Goal: Task Accomplishment & Management: Complete application form

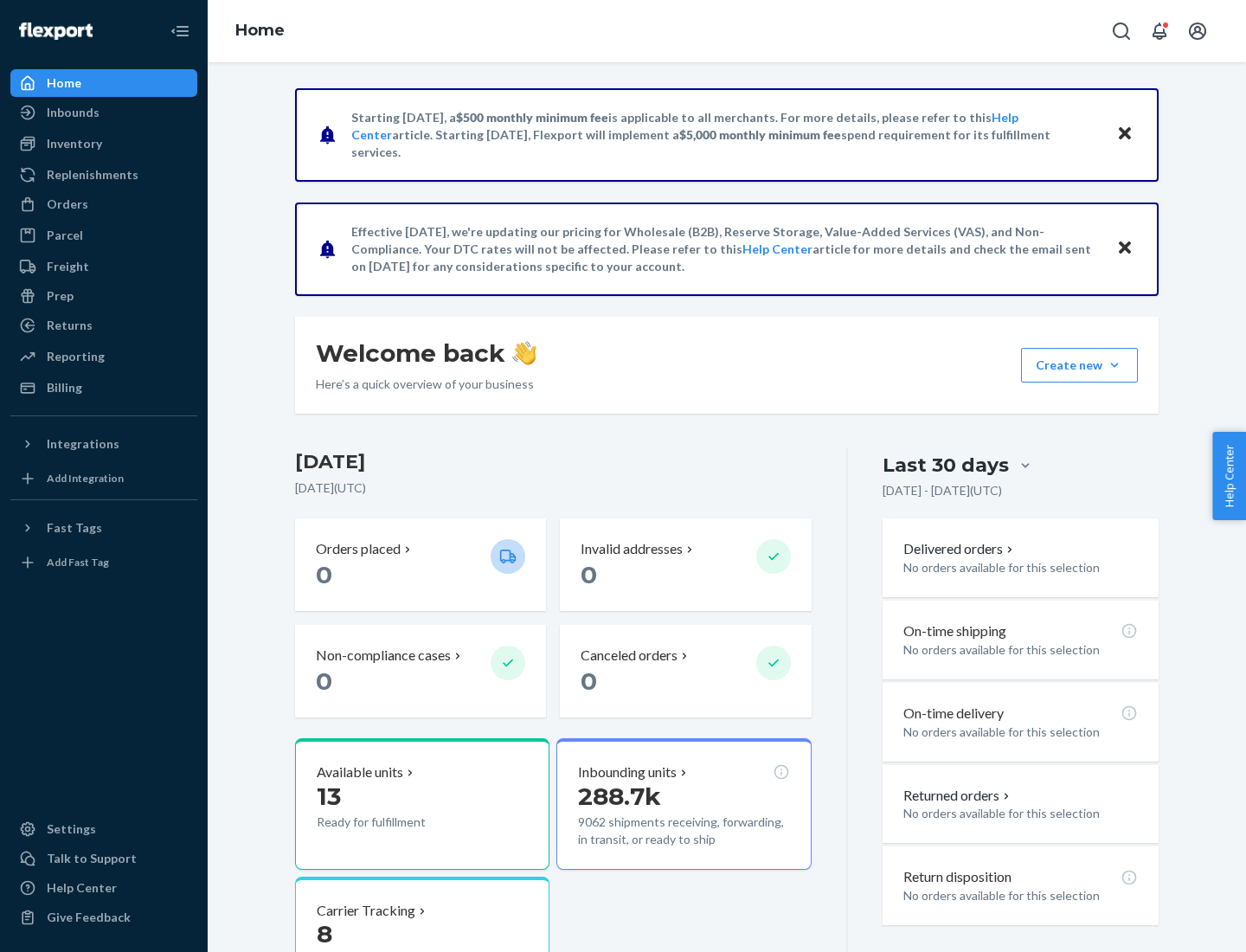
click at [1114, 365] on button "Create new Create new inbound Create new order Create new product" at bounding box center [1079, 365] width 117 height 35
click at [104, 113] on div "Inbounds" at bounding box center [104, 113] width 184 height 24
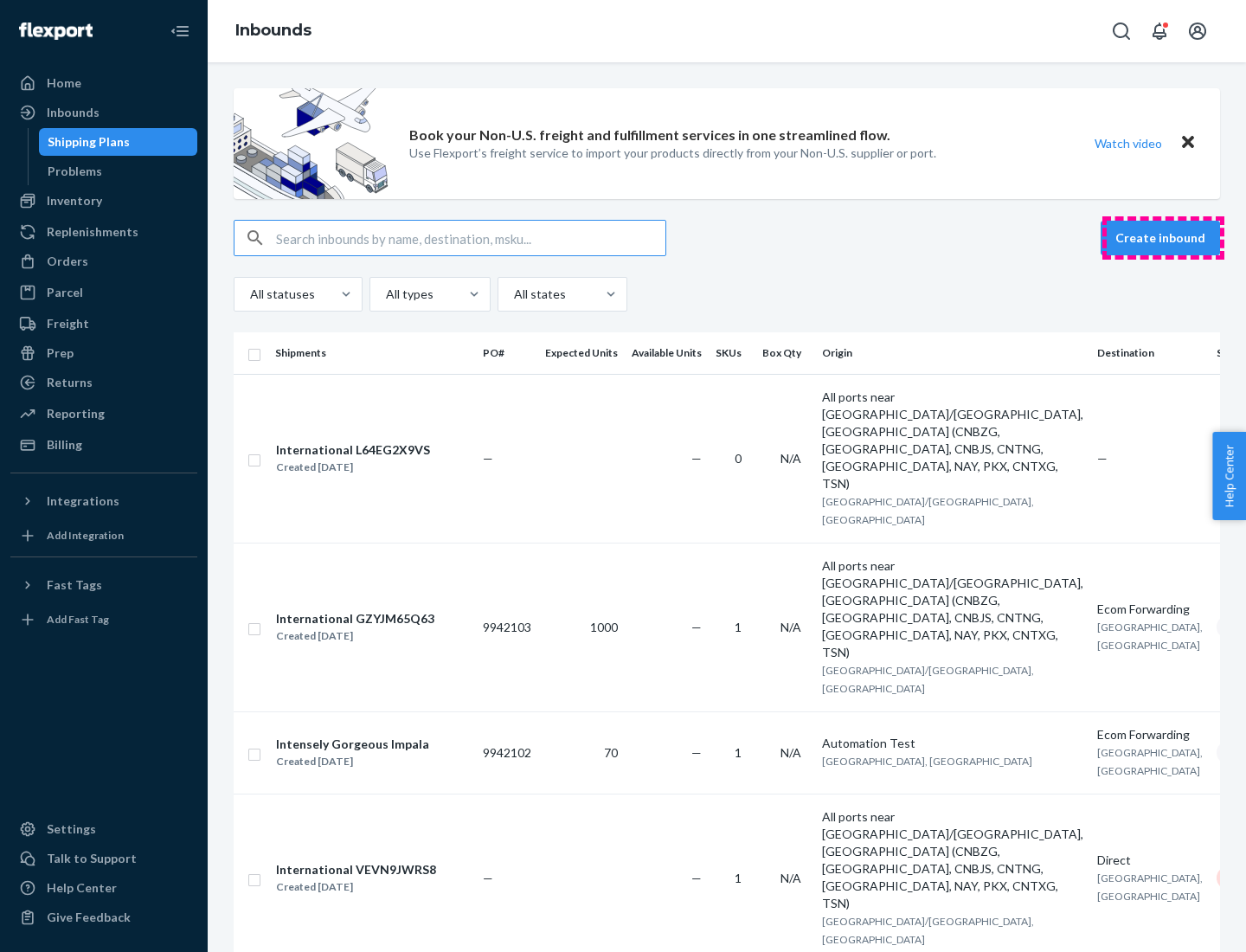
click at [1163, 238] on button "Create inbound" at bounding box center [1160, 237] width 119 height 35
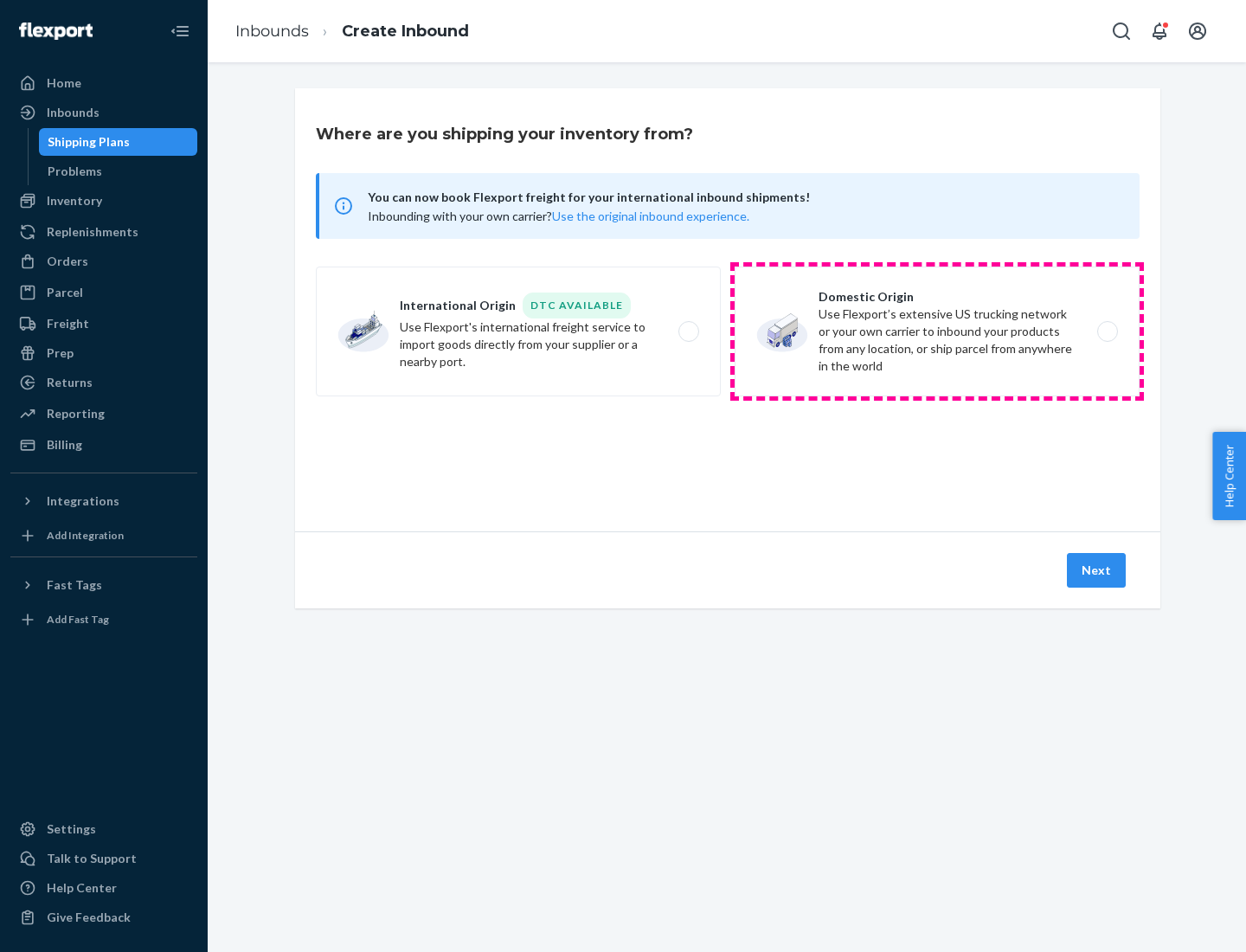
click at [937, 331] on label "Domestic Origin Use Flexport’s extensive US trucking network or your own carrie…" at bounding box center [937, 331] width 405 height 130
click at [1107, 331] on input "Domestic Origin Use Flexport’s extensive US trucking network or your own carrie…" at bounding box center [1113, 332] width 11 height 11
radio input "true"
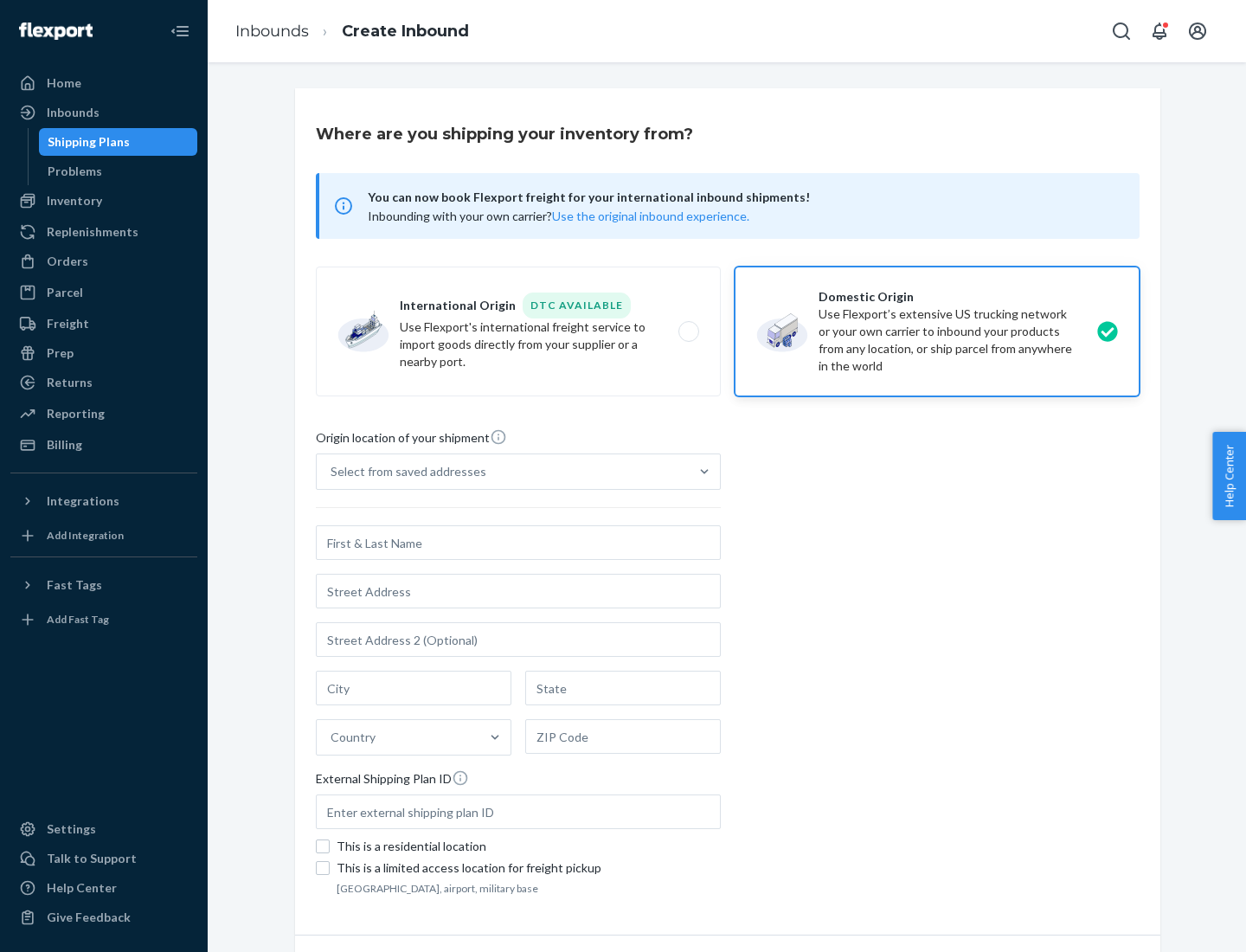
click at [404, 471] on div "Select from saved addresses" at bounding box center [408, 471] width 156 height 18
click at [332, 471] on input "Select from saved addresses" at bounding box center [331, 471] width 2 height 18
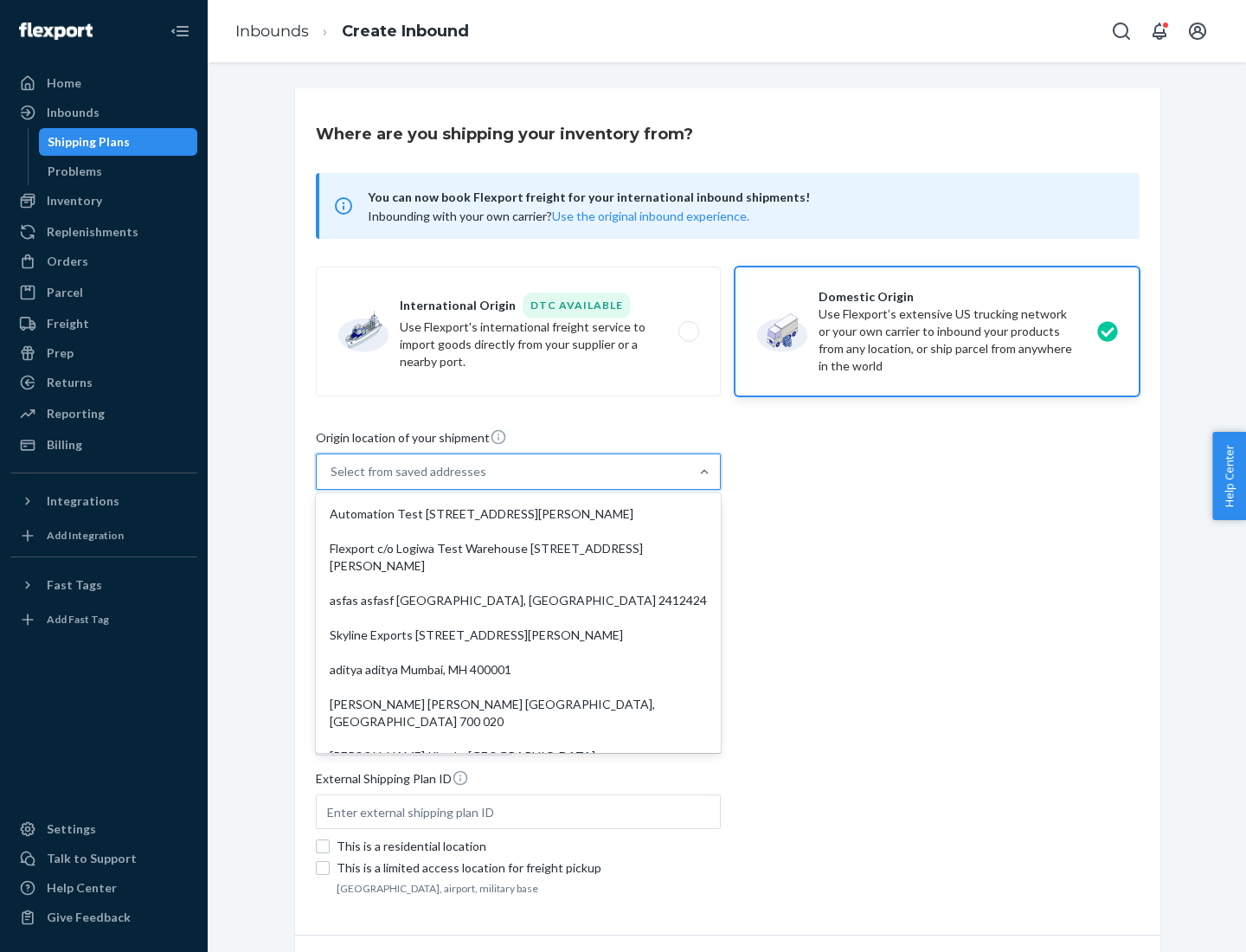
scroll to position [7, 0]
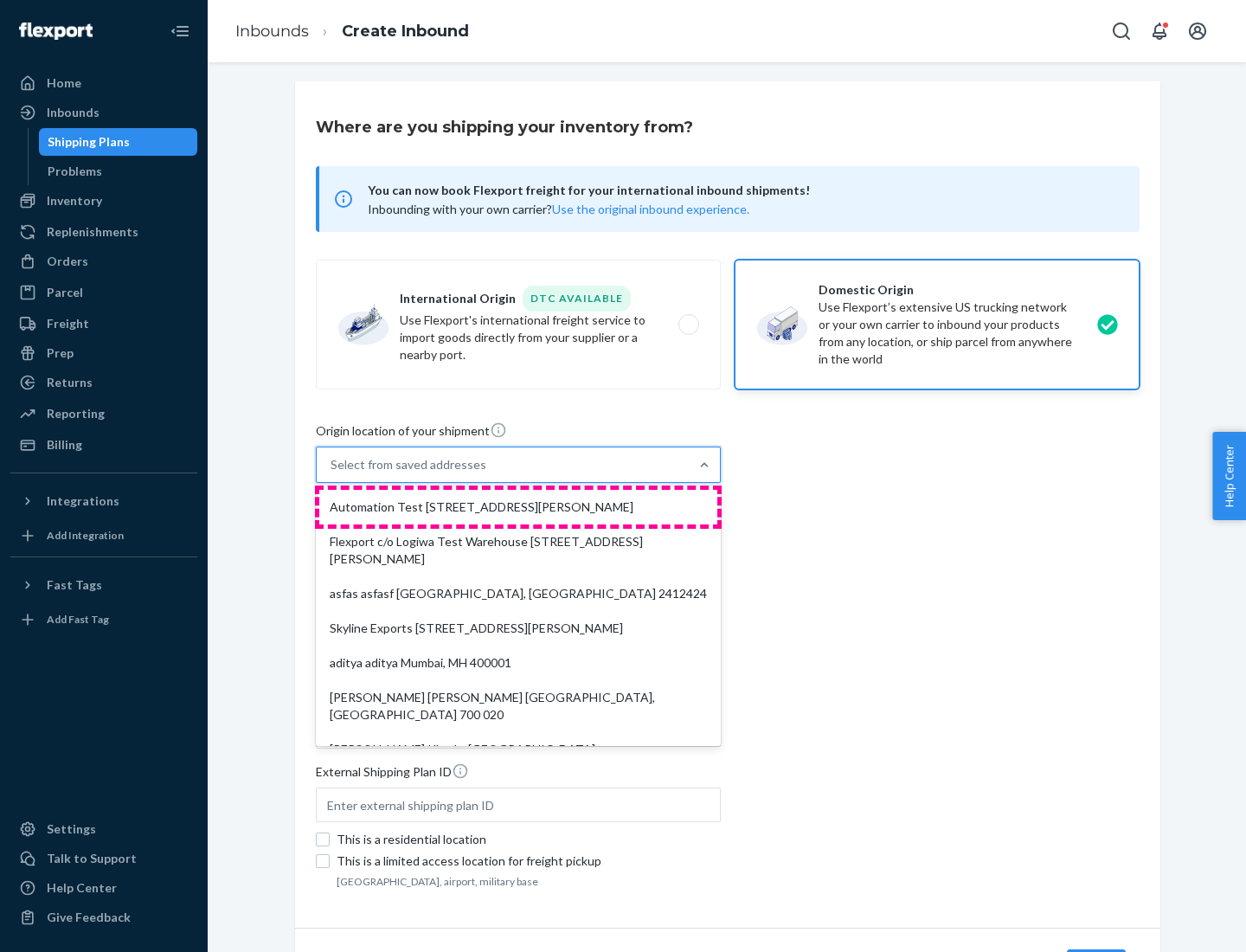
click at [518, 507] on div "Automation Test [STREET_ADDRESS][PERSON_NAME]" at bounding box center [518, 507] width 398 height 35
click at [332, 473] on input "option Automation Test [STREET_ADDRESS][PERSON_NAME]. 9 results available. Use …" at bounding box center [331, 465] width 2 height 18
type input "Automation Test"
type input "9th Floor"
type input "[GEOGRAPHIC_DATA]"
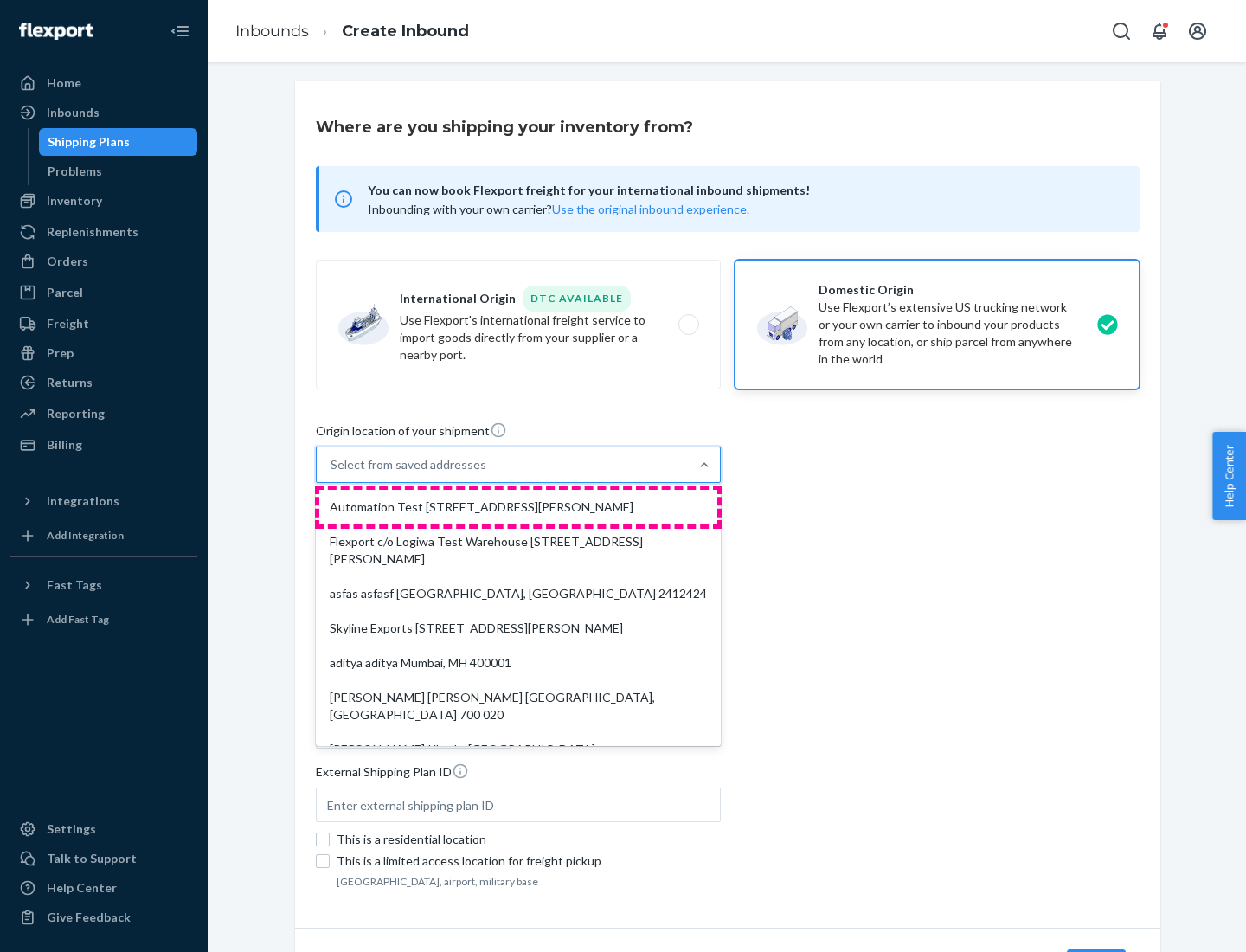
type input "CA"
type input "94104"
type input "[STREET_ADDRESS][PERSON_NAME]"
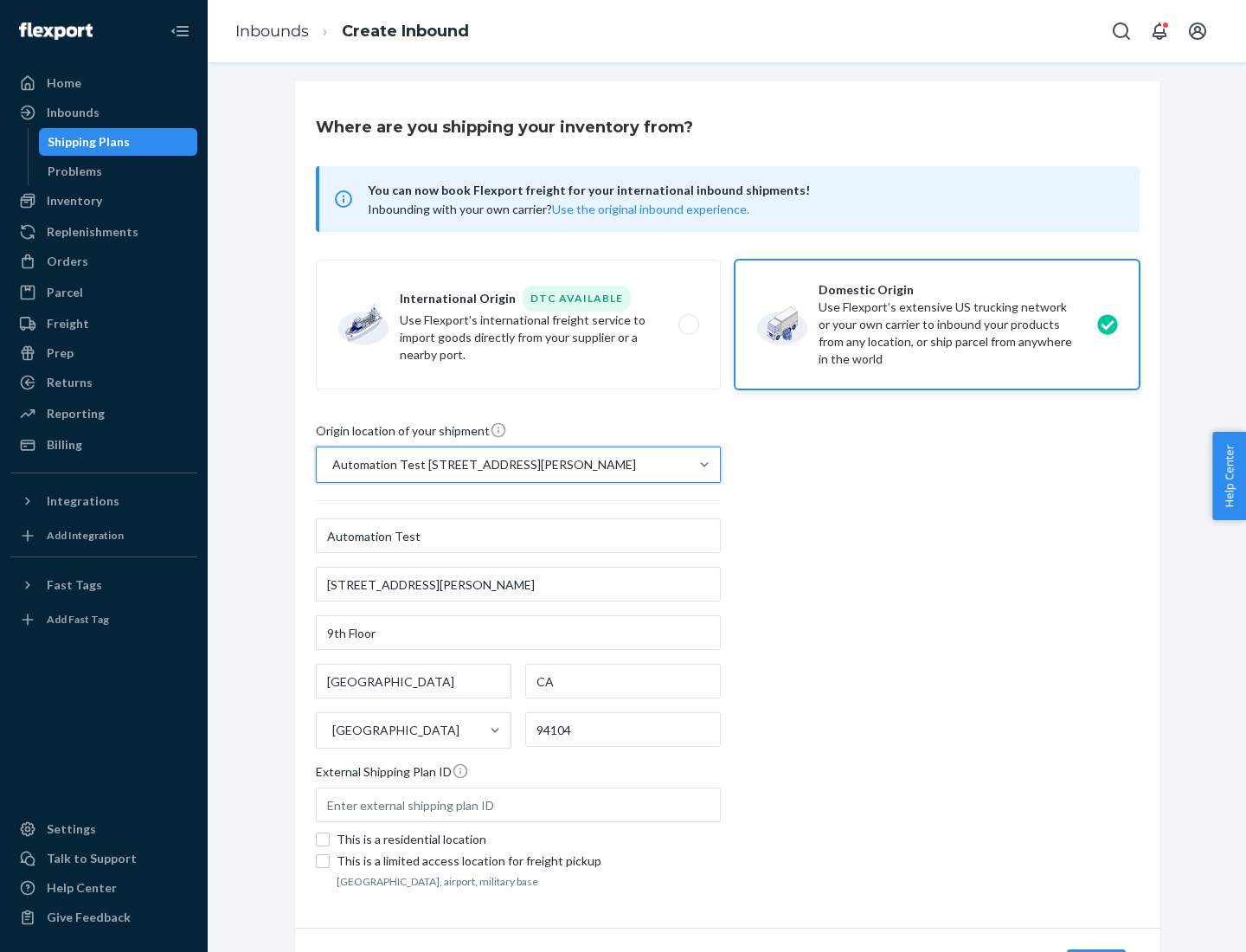
scroll to position [101, 0]
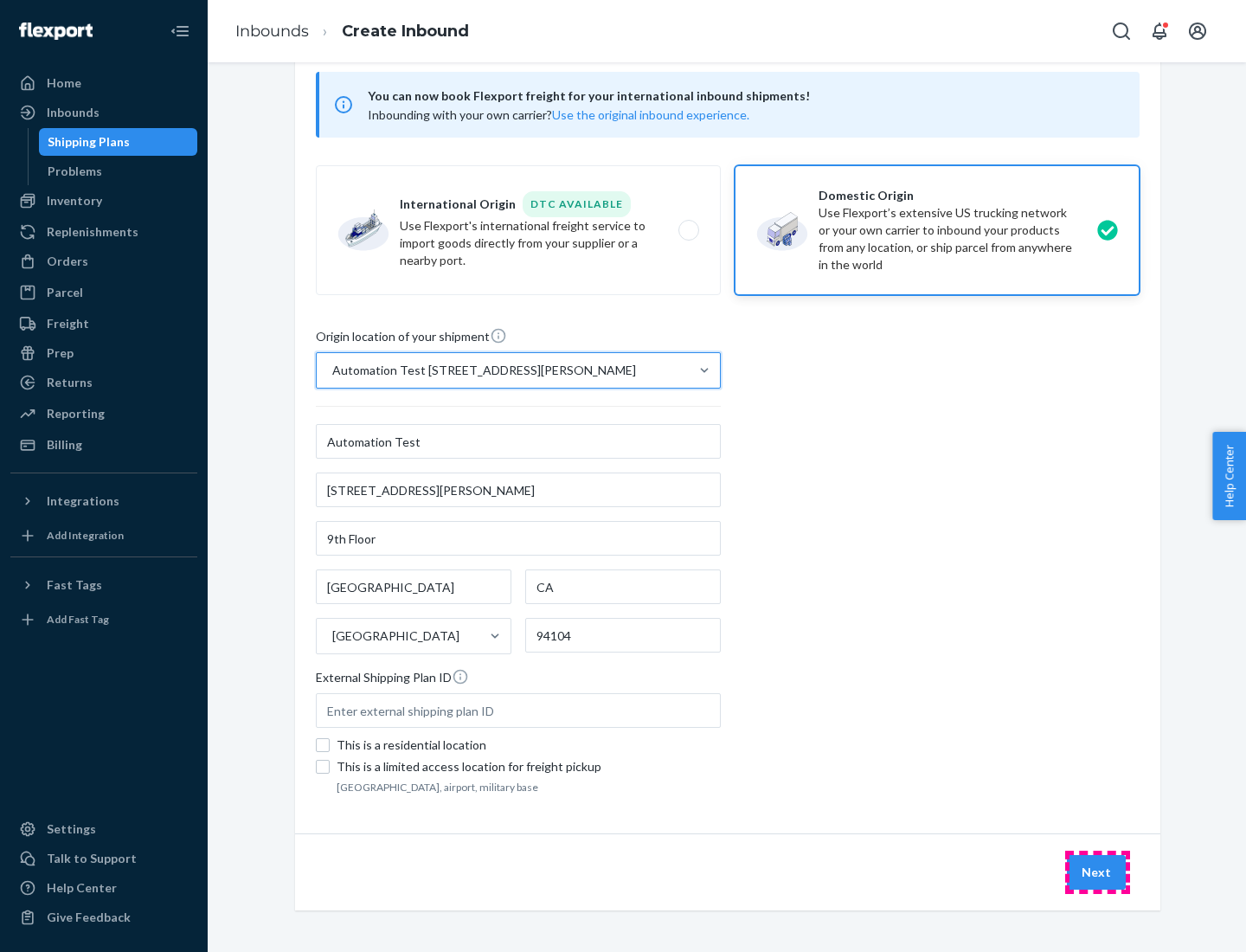
click at [1098, 872] on button "Next" at bounding box center [1096, 872] width 59 height 35
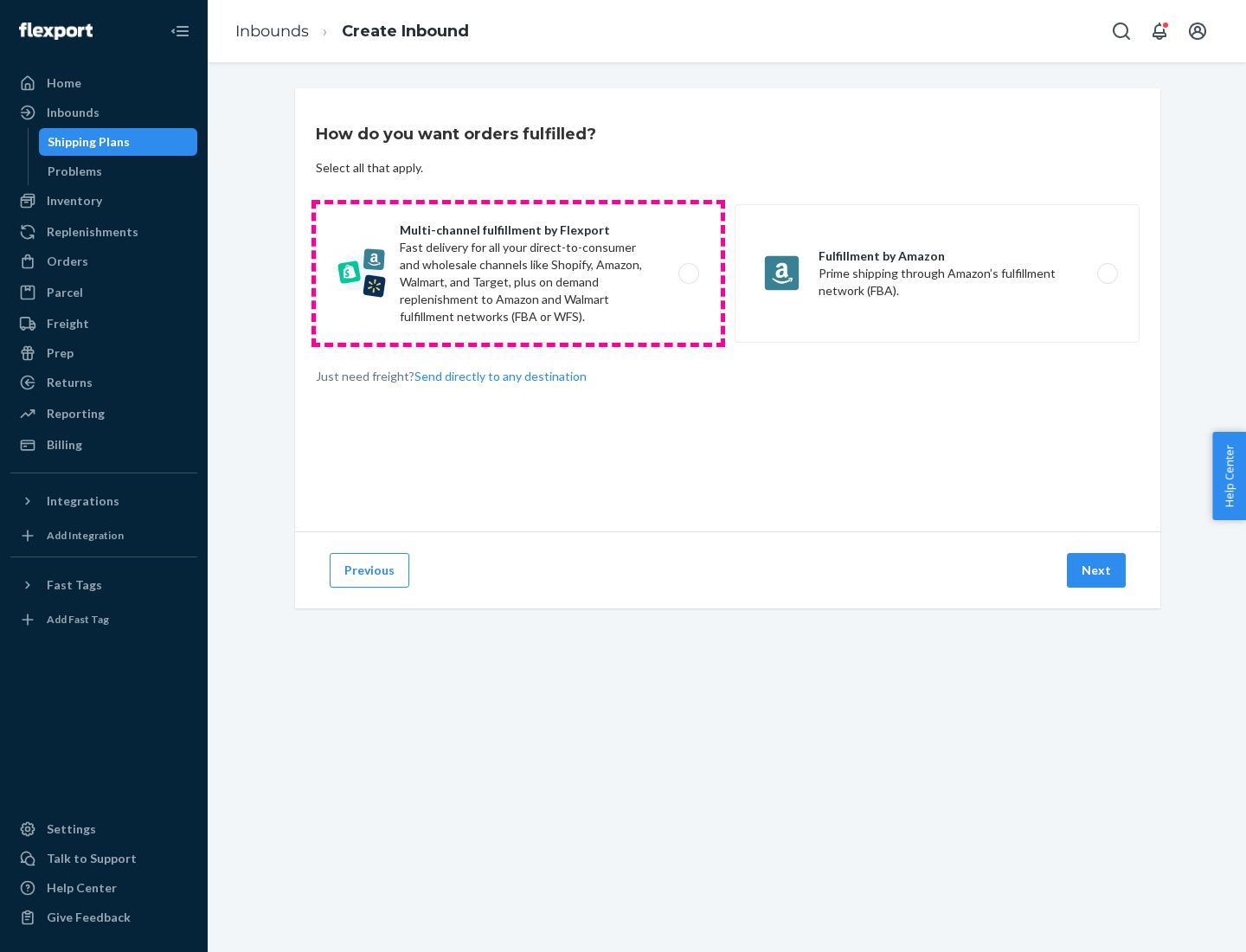
click at [518, 273] on label "Multi-channel fulfillment by Flexport Fast delivery for all your direct-to-cons…" at bounding box center [518, 273] width 405 height 138
click at [688, 273] on input "Multi-channel fulfillment by Flexport Fast delivery for all your direct-to-cons…" at bounding box center [693, 273] width 11 height 11
radio input "true"
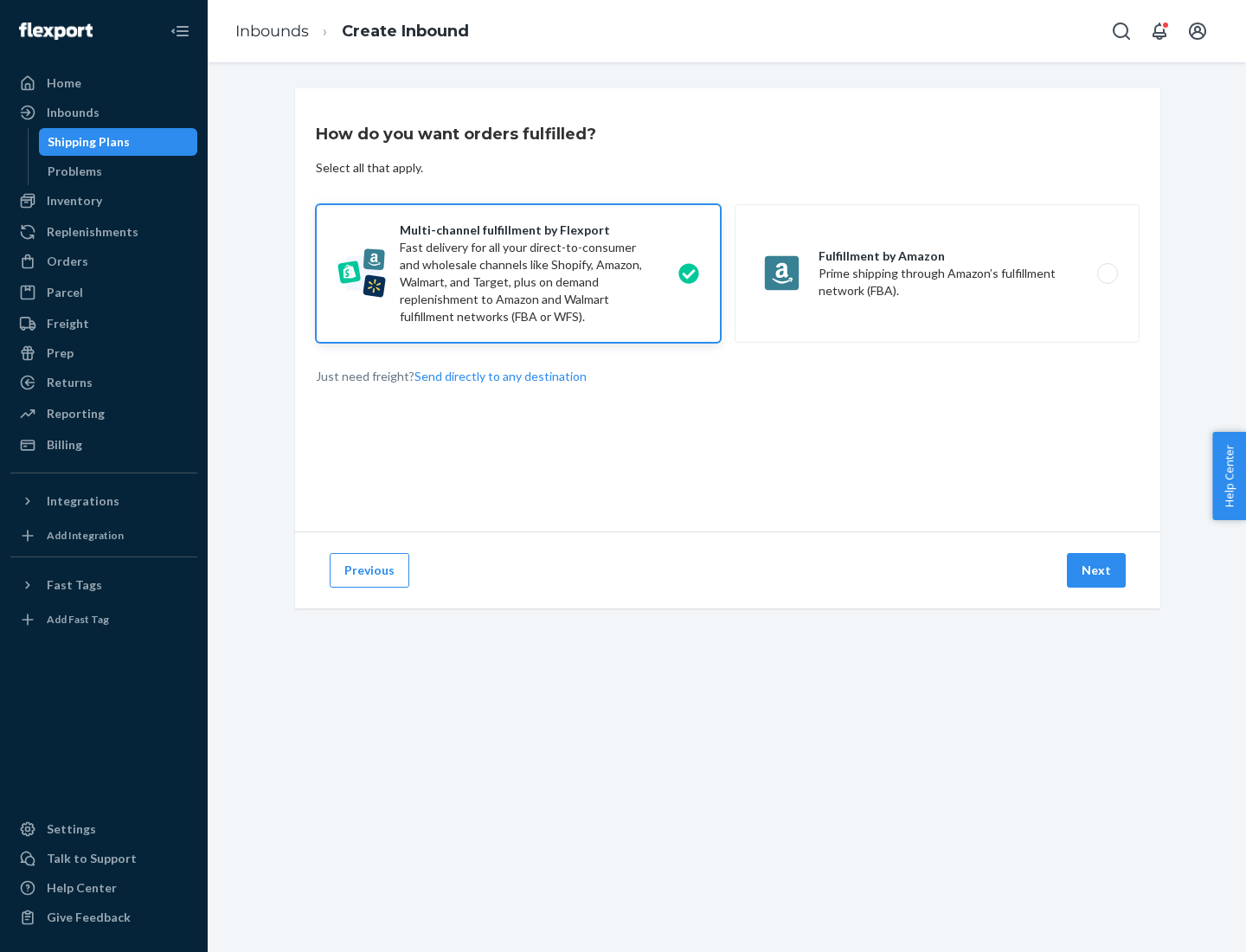
click at [1098, 570] on button "Next" at bounding box center [1096, 569] width 59 height 35
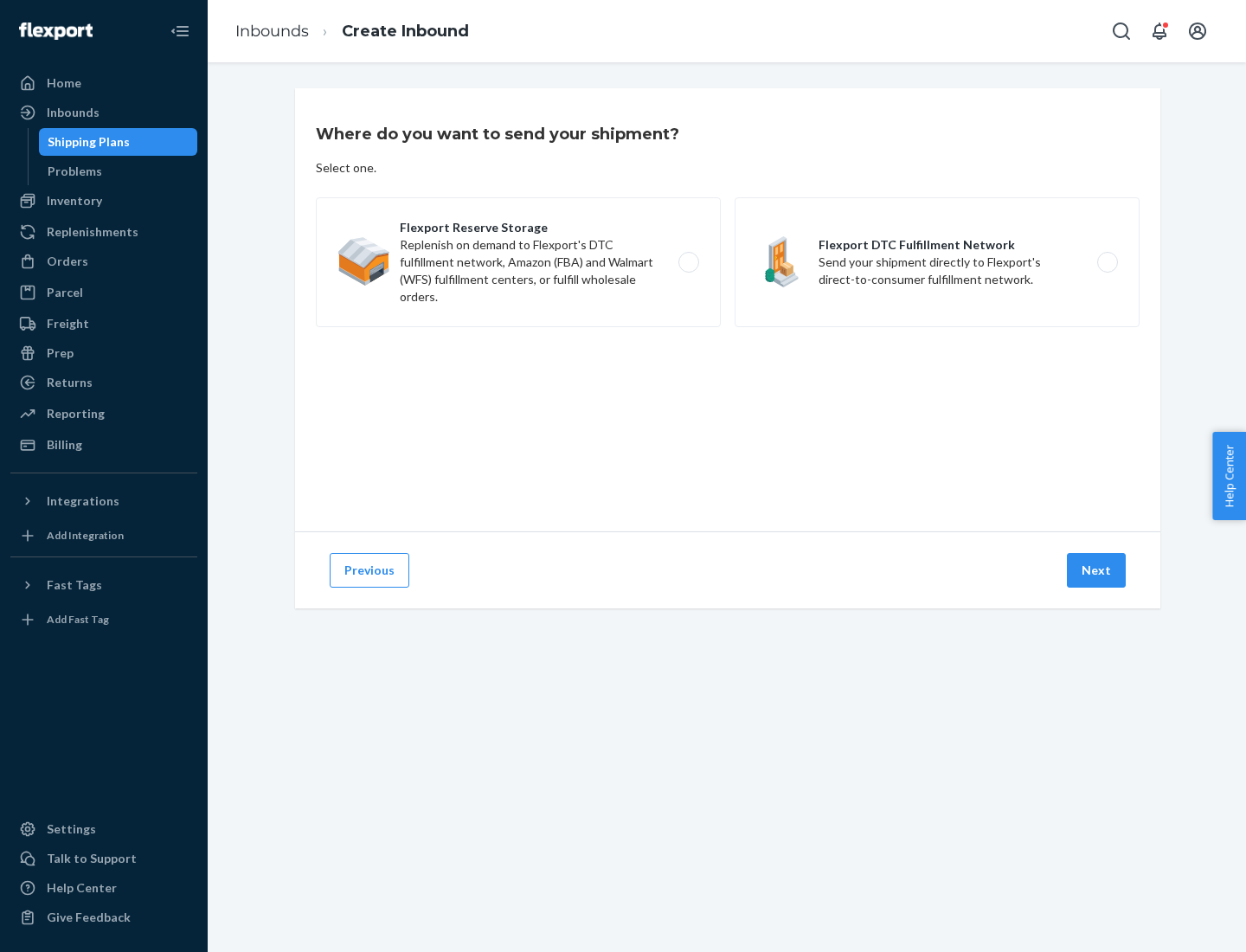
click at [937, 262] on label "Flexport DTC Fulfillment Network Send your shipment directly to Flexport's dire…" at bounding box center [937, 261] width 405 height 130
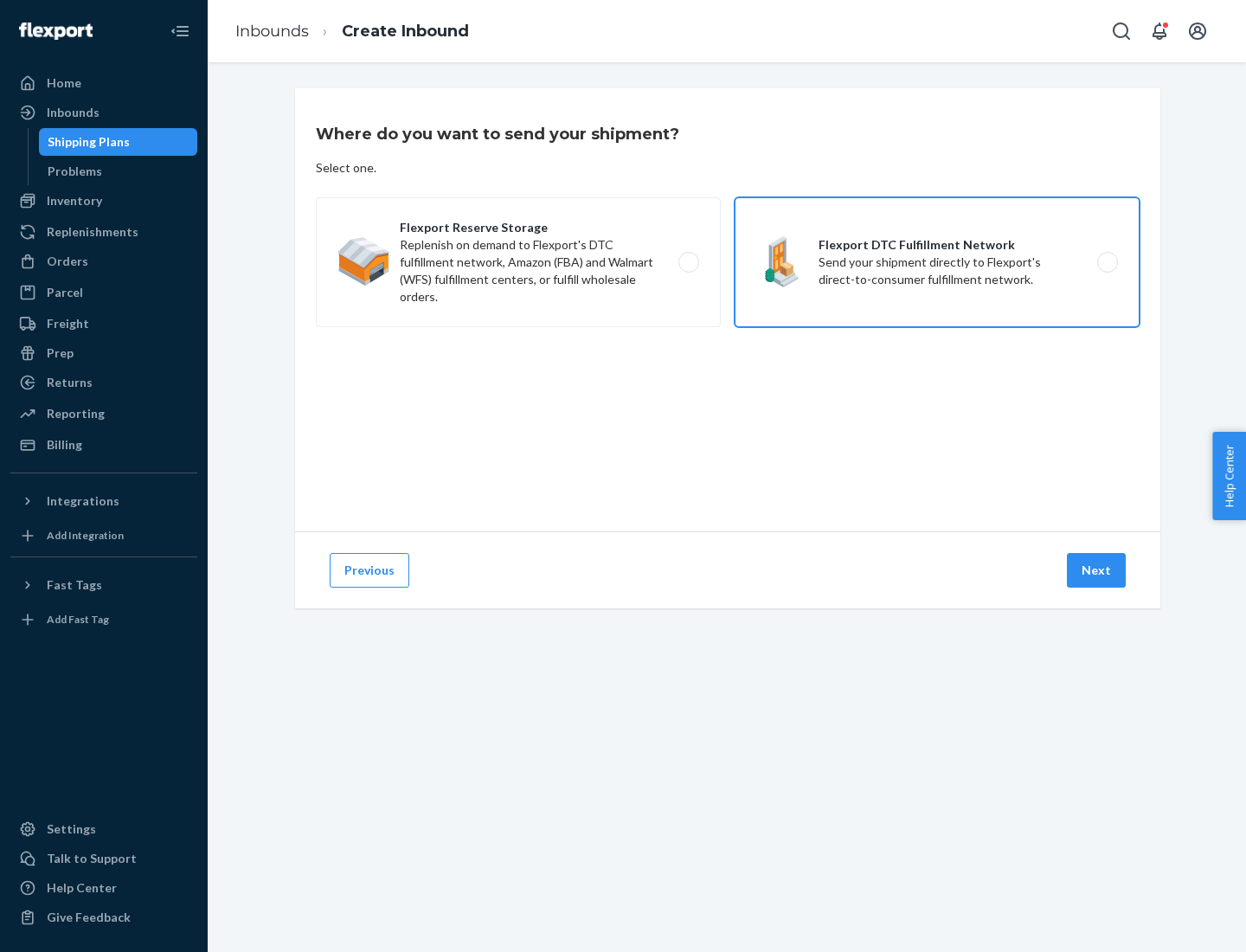
click at [1107, 262] on input "Flexport DTC Fulfillment Network Send your shipment directly to Flexport's dire…" at bounding box center [1113, 262] width 11 height 11
radio input "true"
click at [1098, 570] on button "Next" at bounding box center [1096, 569] width 59 height 35
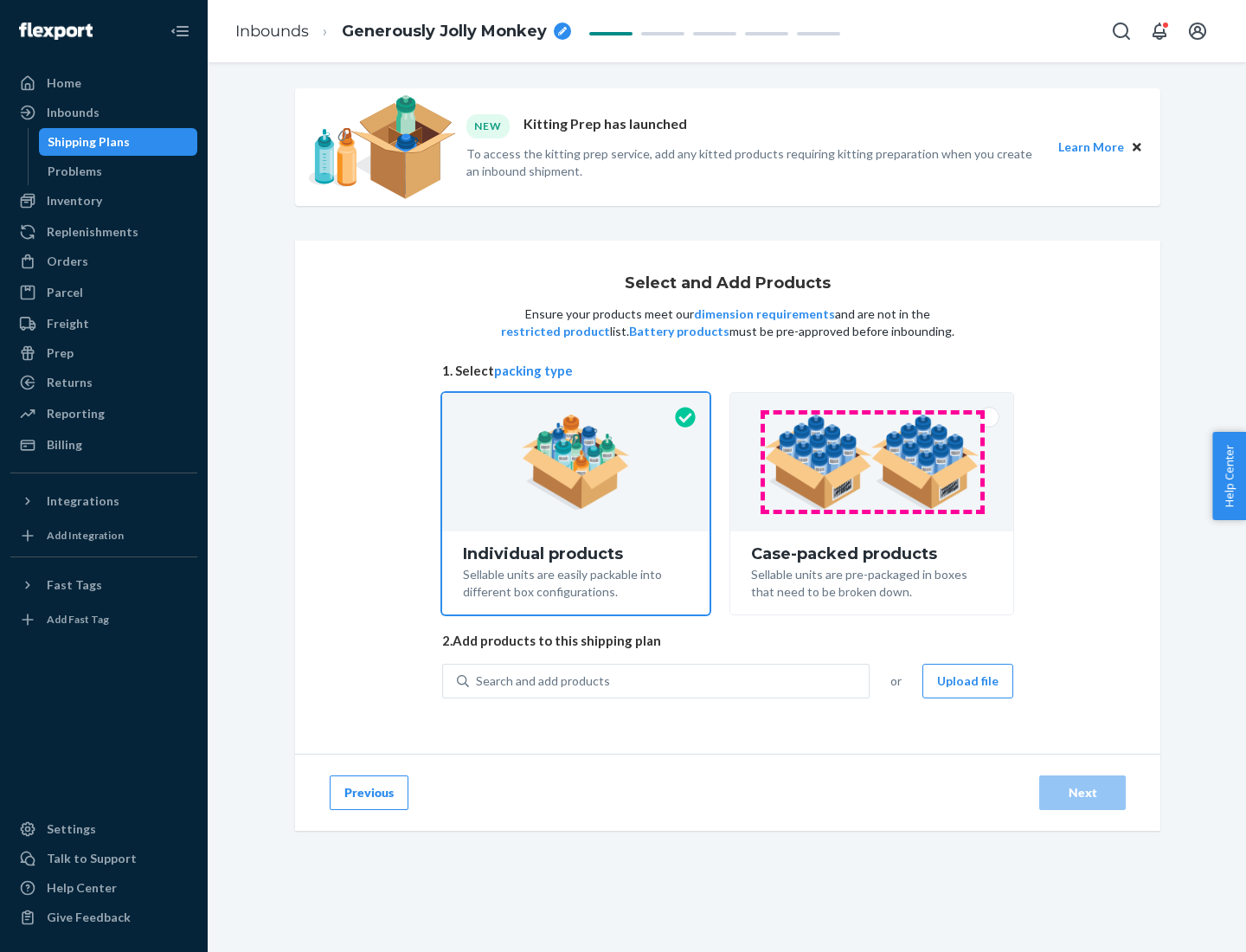
click at [872, 462] on img at bounding box center [872, 462] width 216 height 95
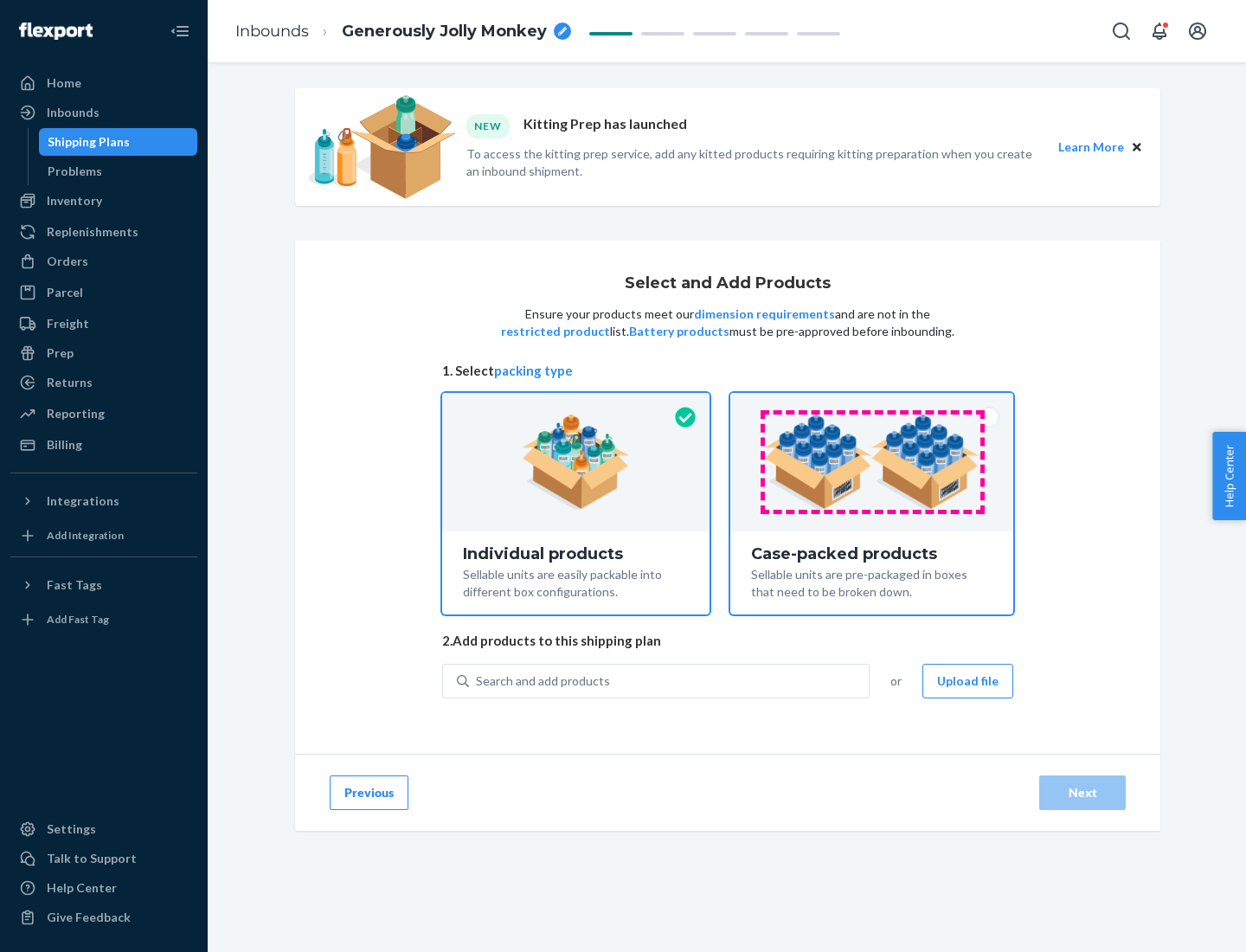
click at [872, 404] on input "Case-packed products Sellable units are pre-packaged in boxes that need to be b…" at bounding box center [872, 399] width 11 height 11
radio input "true"
radio input "false"
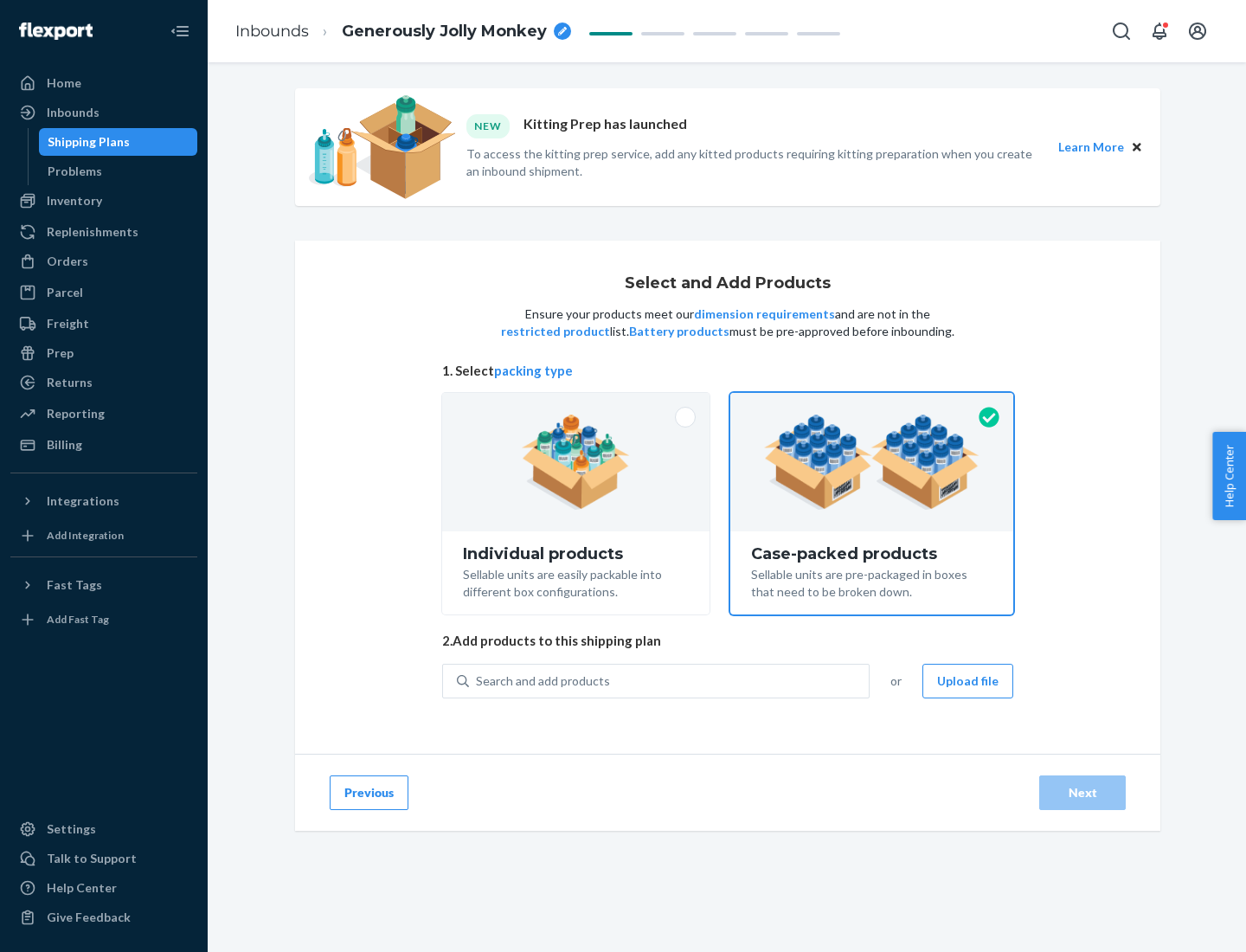
click at [670, 680] on div "Search and add products" at bounding box center [668, 680] width 399 height 31
click at [478, 680] on input "Search and add products" at bounding box center [477, 680] width 2 height 18
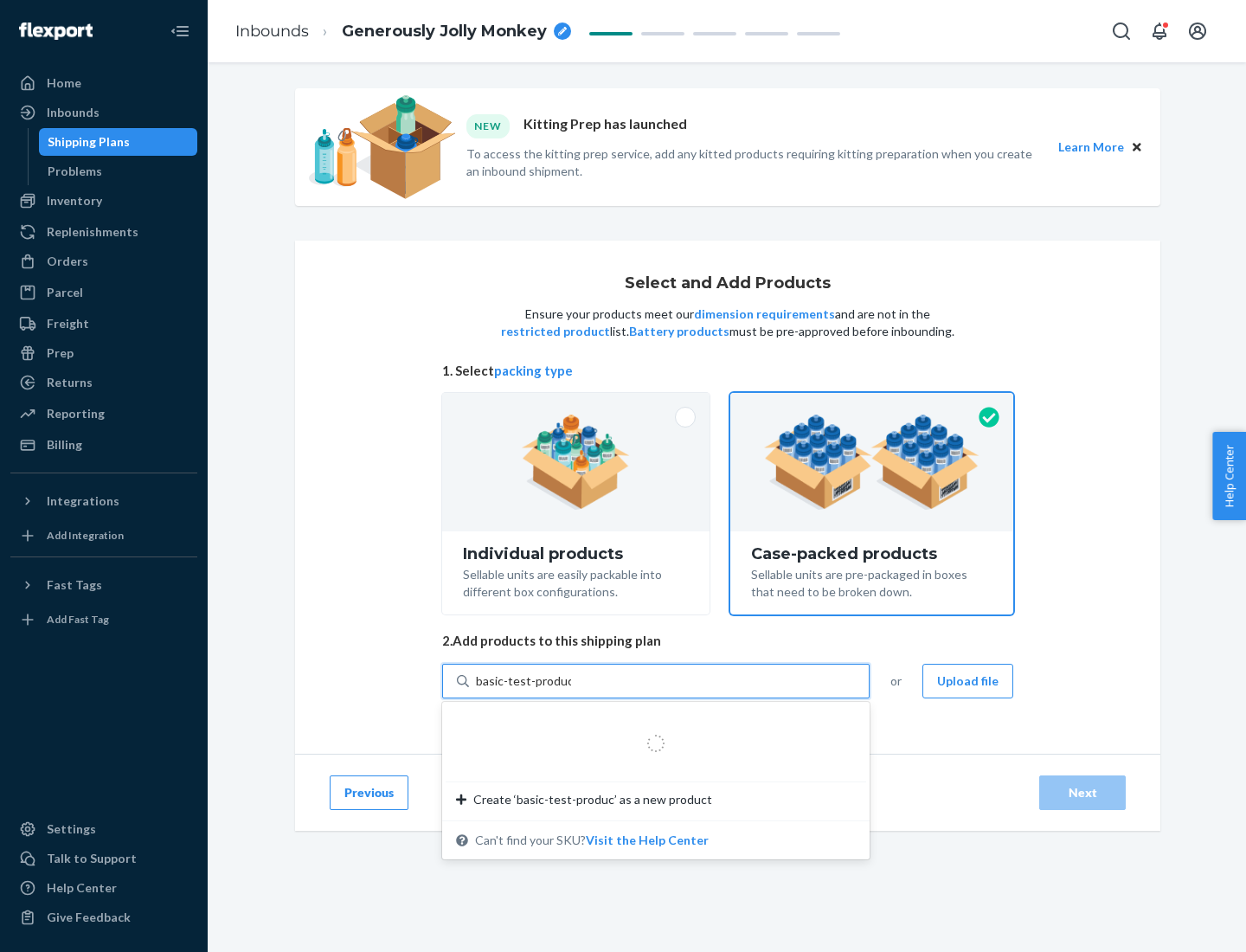
type input "basic-test-product-1"
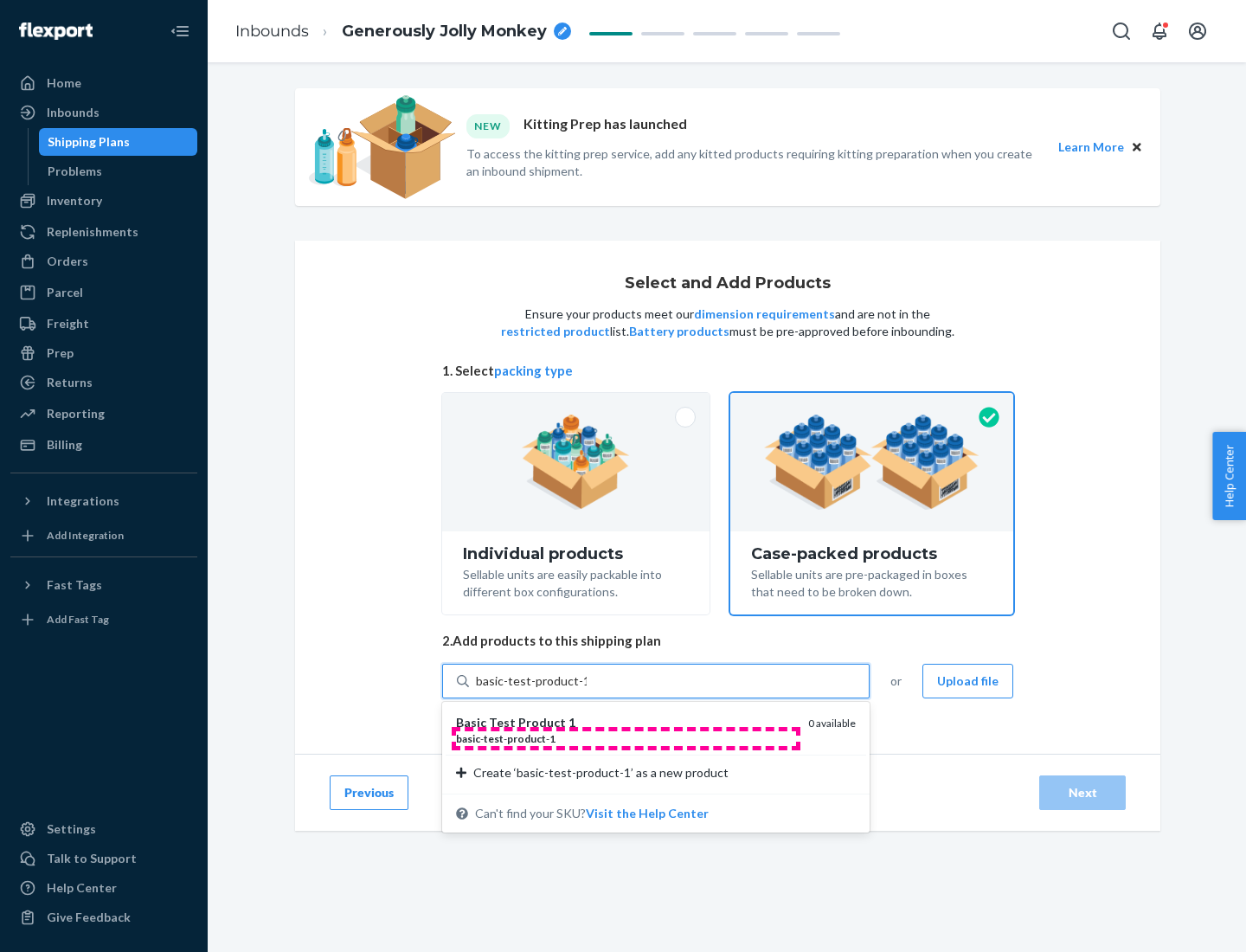
click at [625, 738] on div "basic - test - product - 1" at bounding box center [625, 738] width 338 height 15
click at [587, 690] on input "basic-test-product-1" at bounding box center [531, 680] width 111 height 18
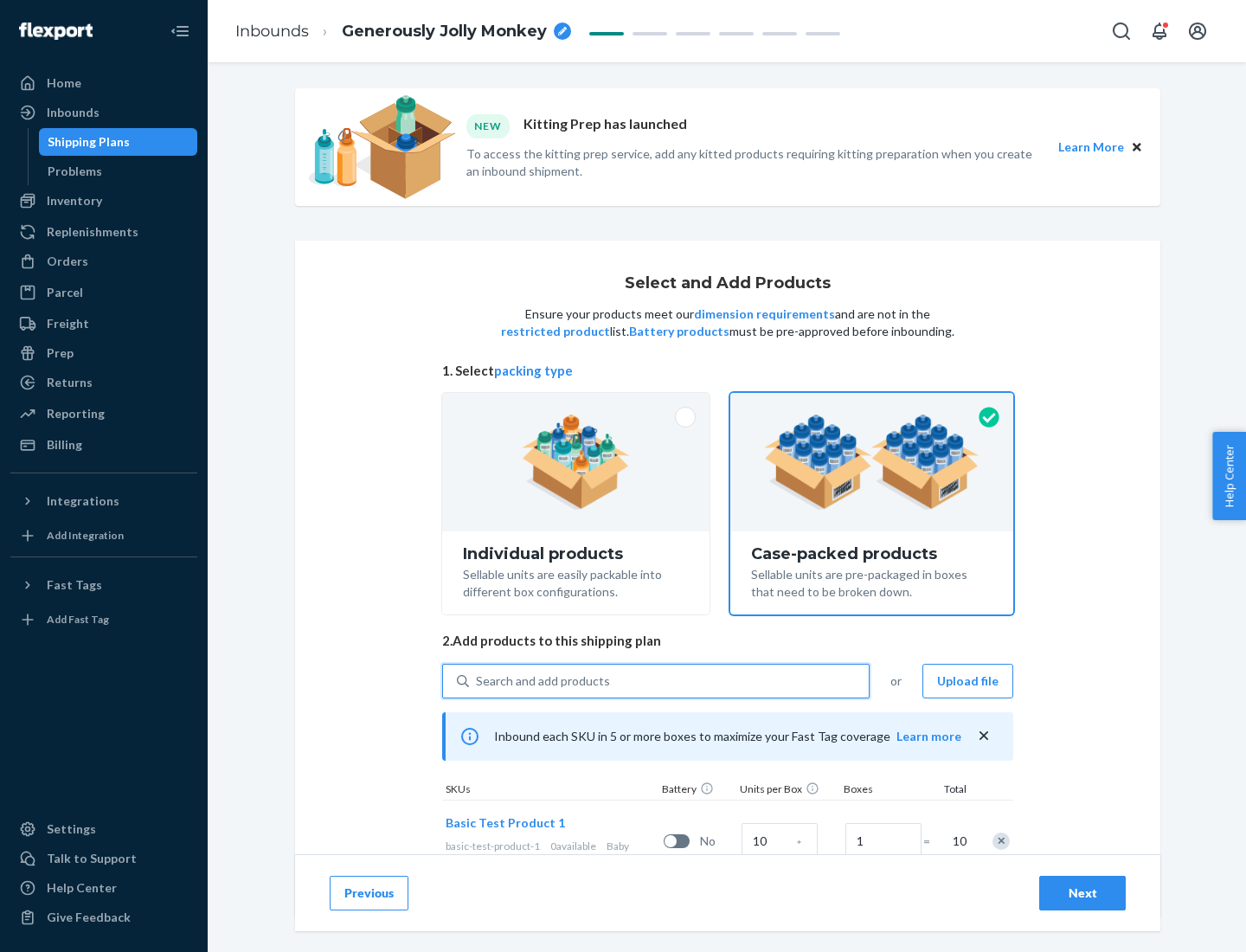
scroll to position [63, 0]
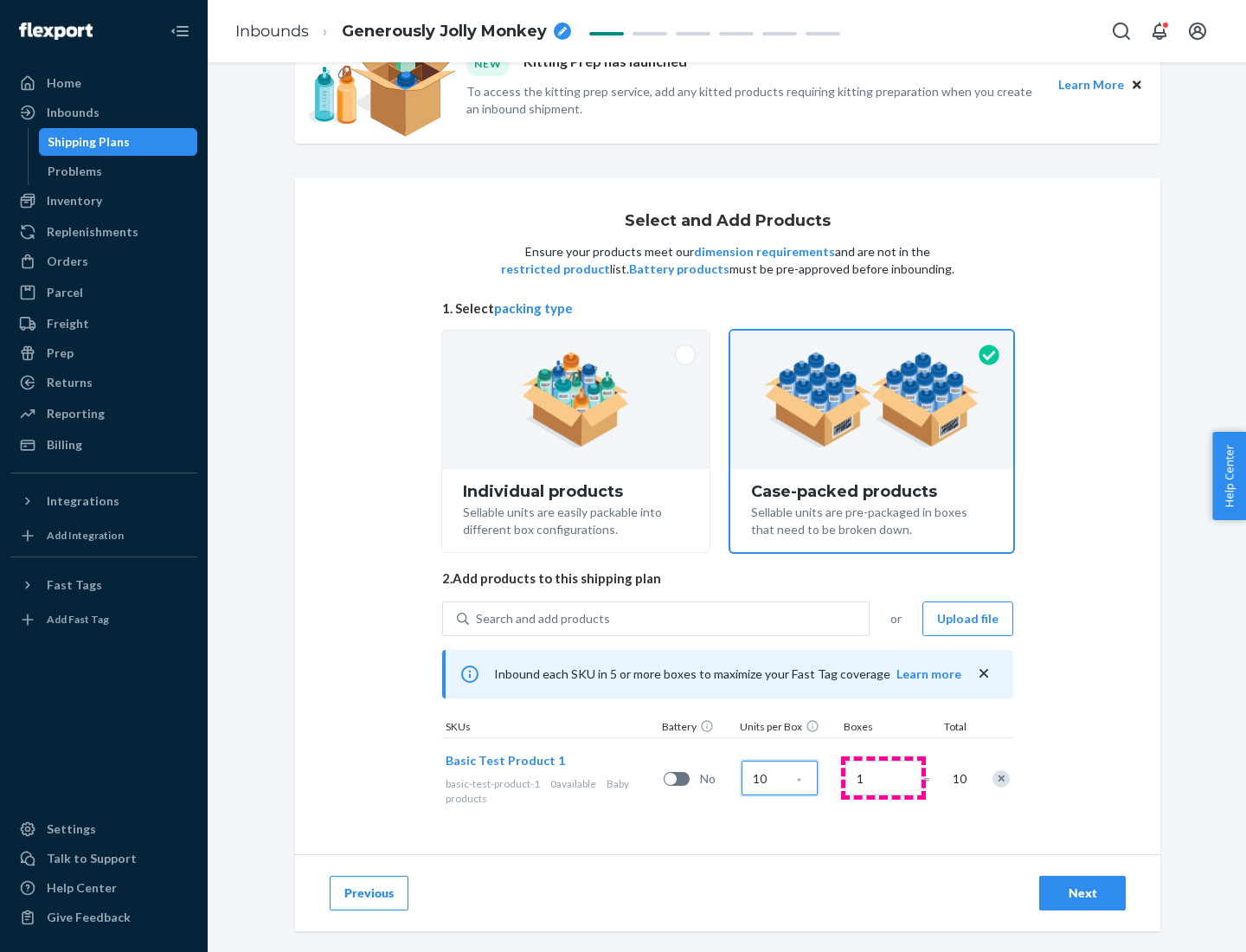
type input "10"
type input "7"
click at [1083, 893] on div "Next" at bounding box center [1082, 892] width 57 height 18
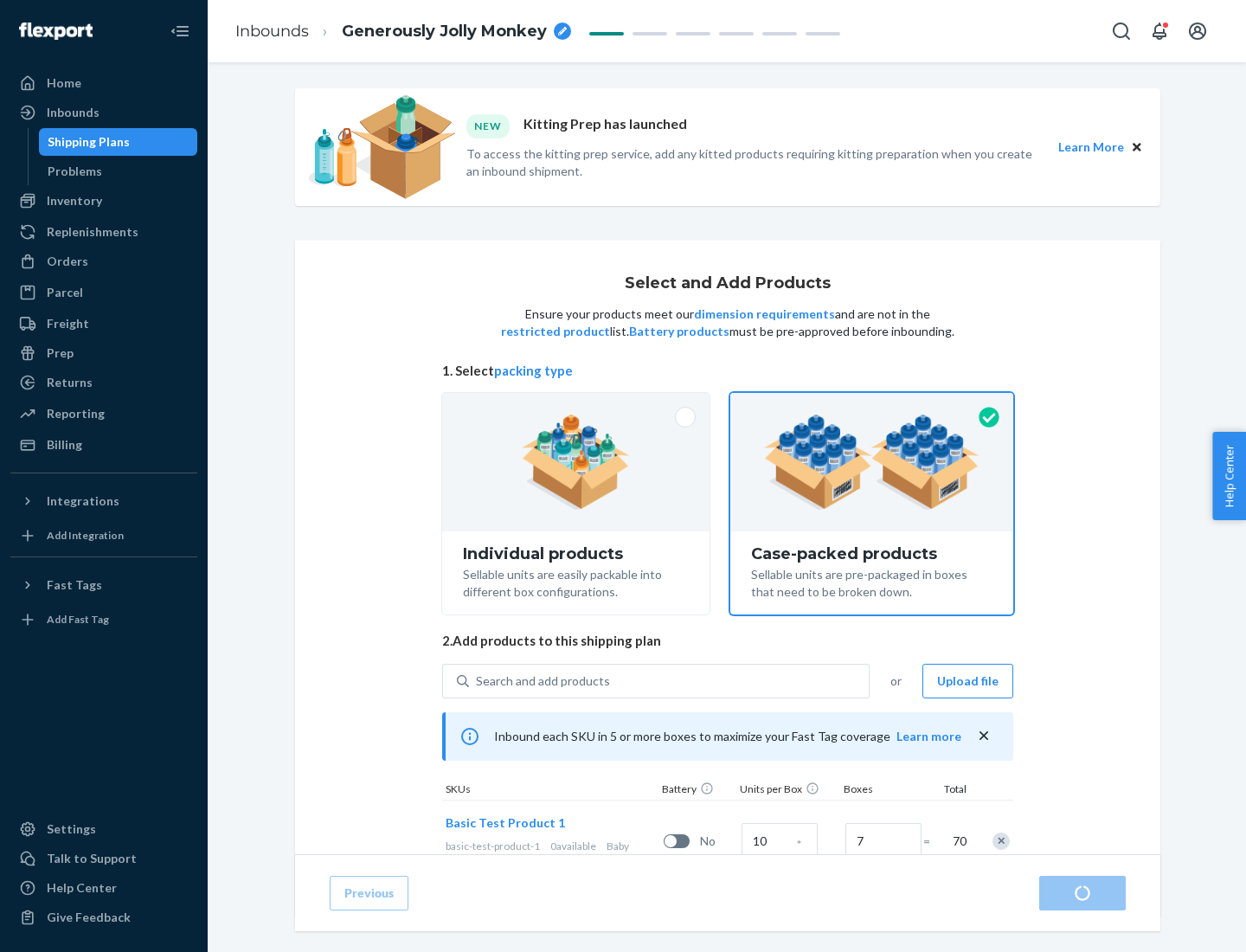
radio input "true"
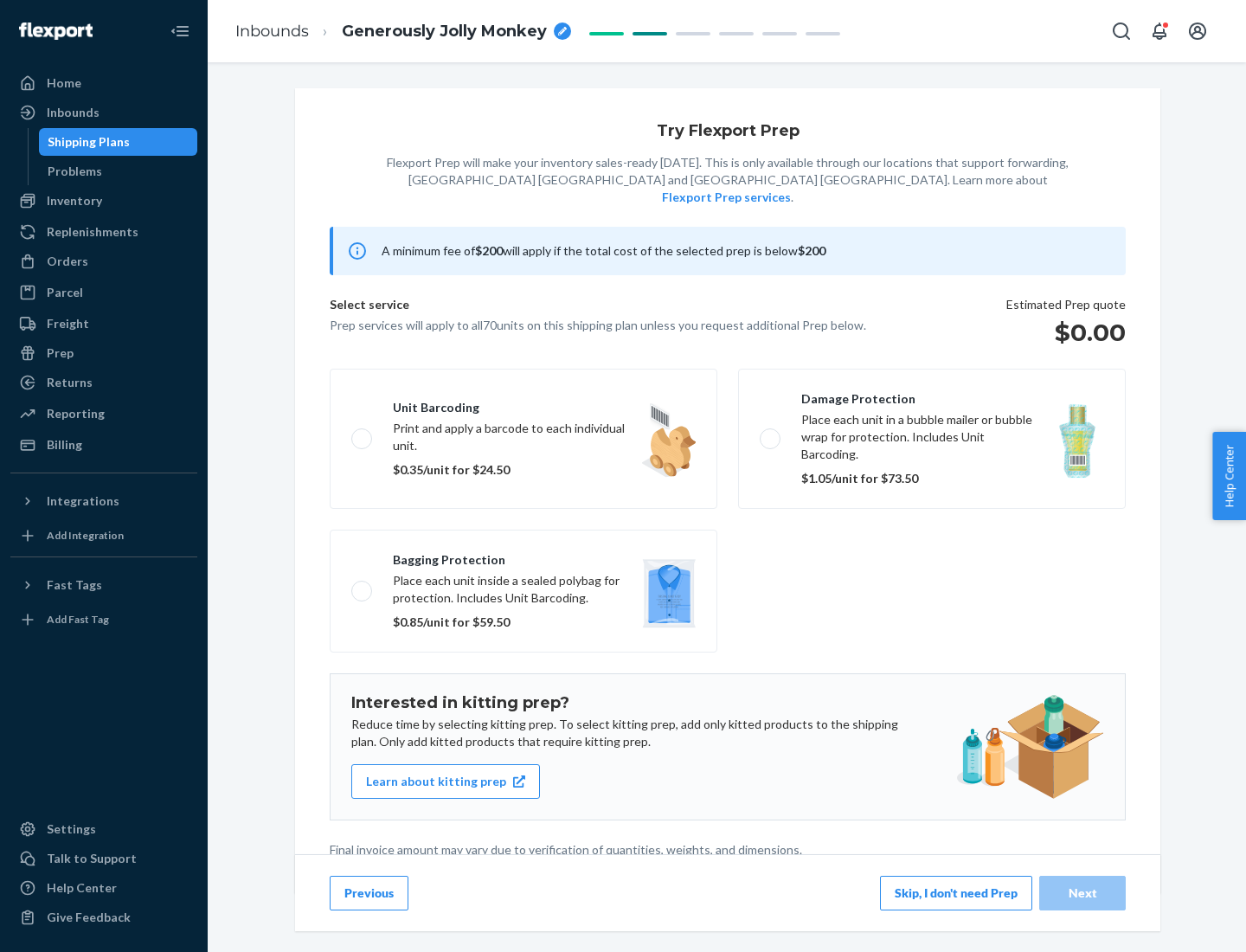
scroll to position [5, 0]
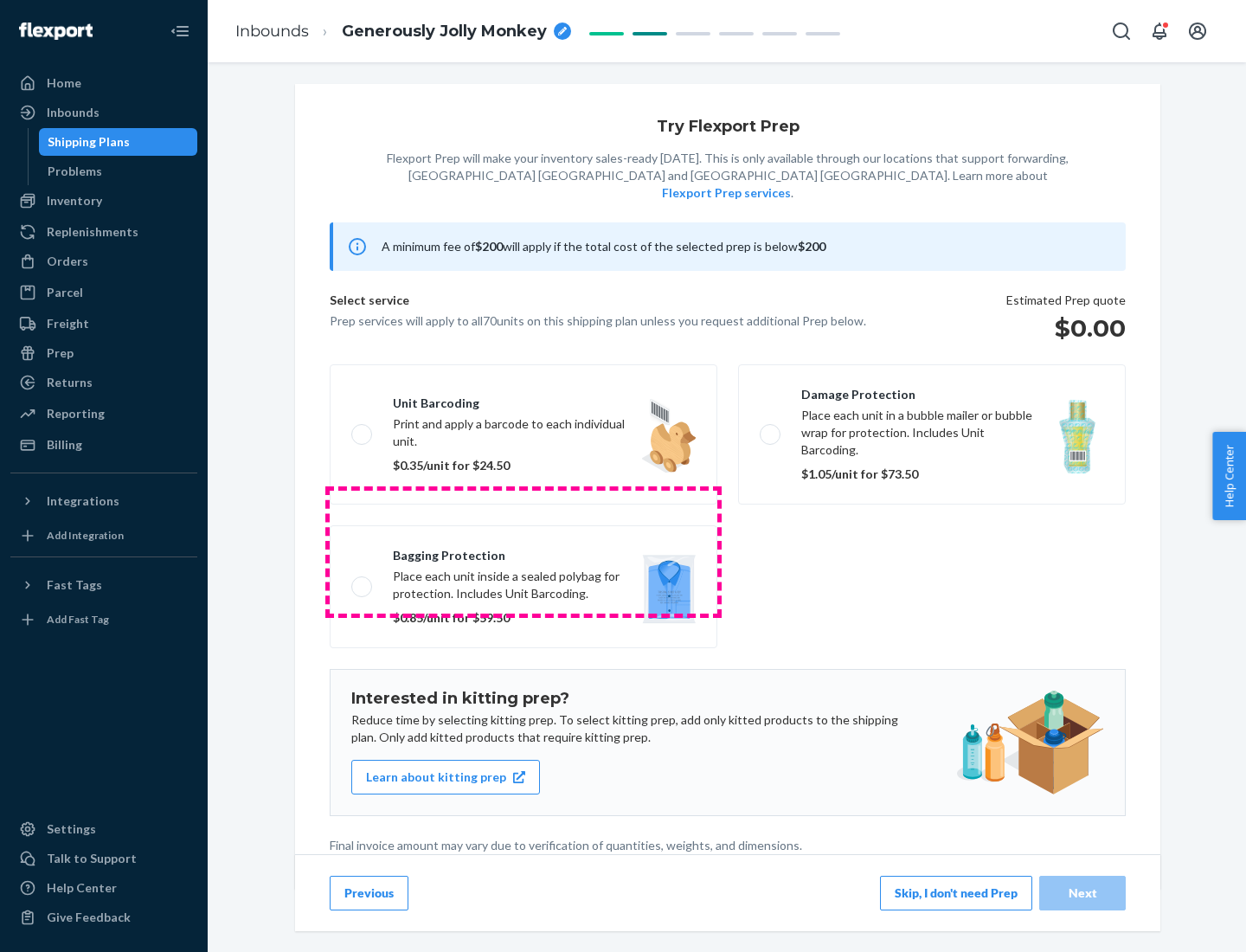
click at [524, 552] on label "Bagging protection Place each unit inside a sealed polybag for protection. Incl…" at bounding box center [523, 587] width 387 height 123
click at [362, 581] on input "Bagging protection Place each unit inside a sealed polybag for protection. Incl…" at bounding box center [357, 586] width 11 height 11
checkbox input "true"
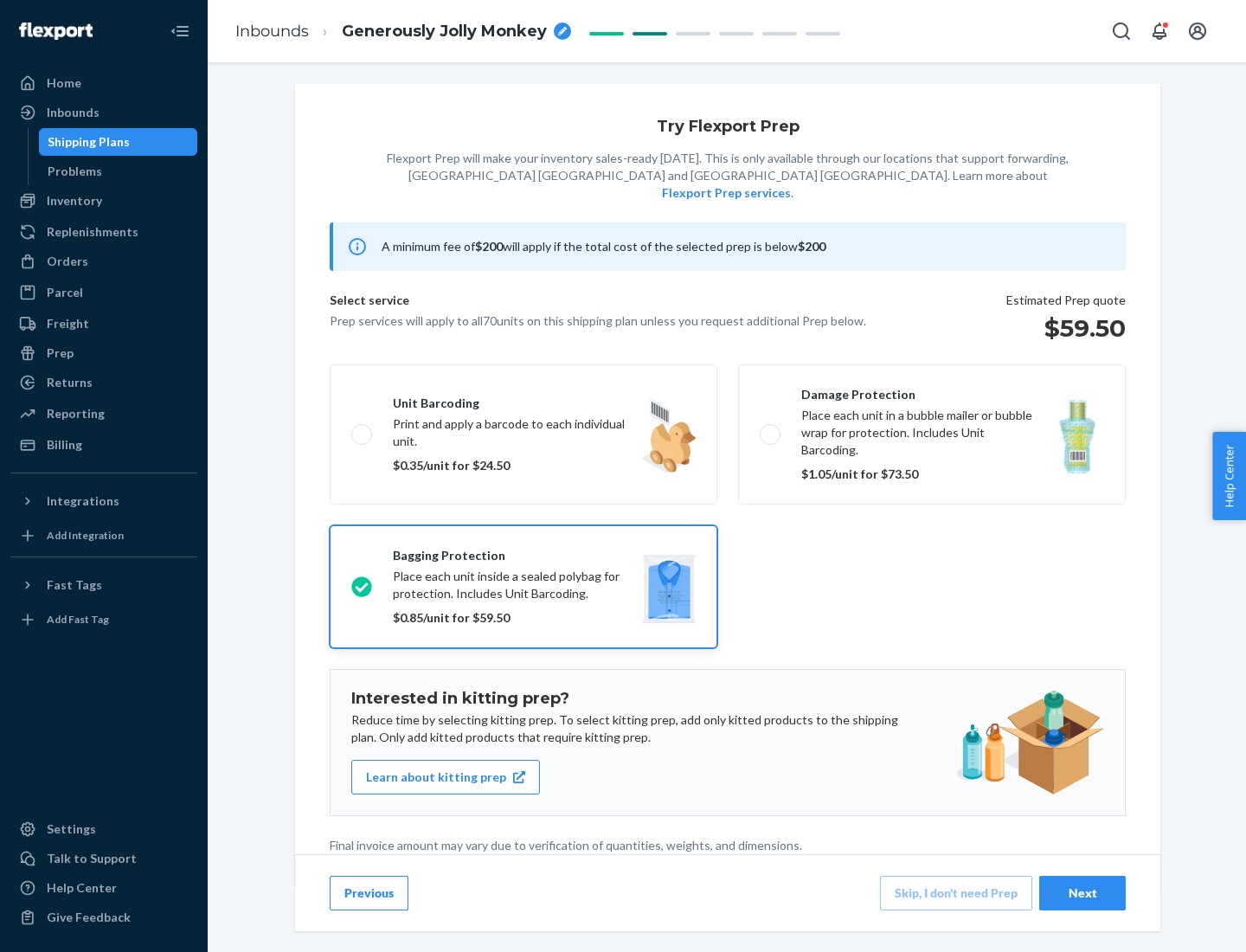
click at [1083, 892] on div "Next" at bounding box center [1082, 892] width 57 height 18
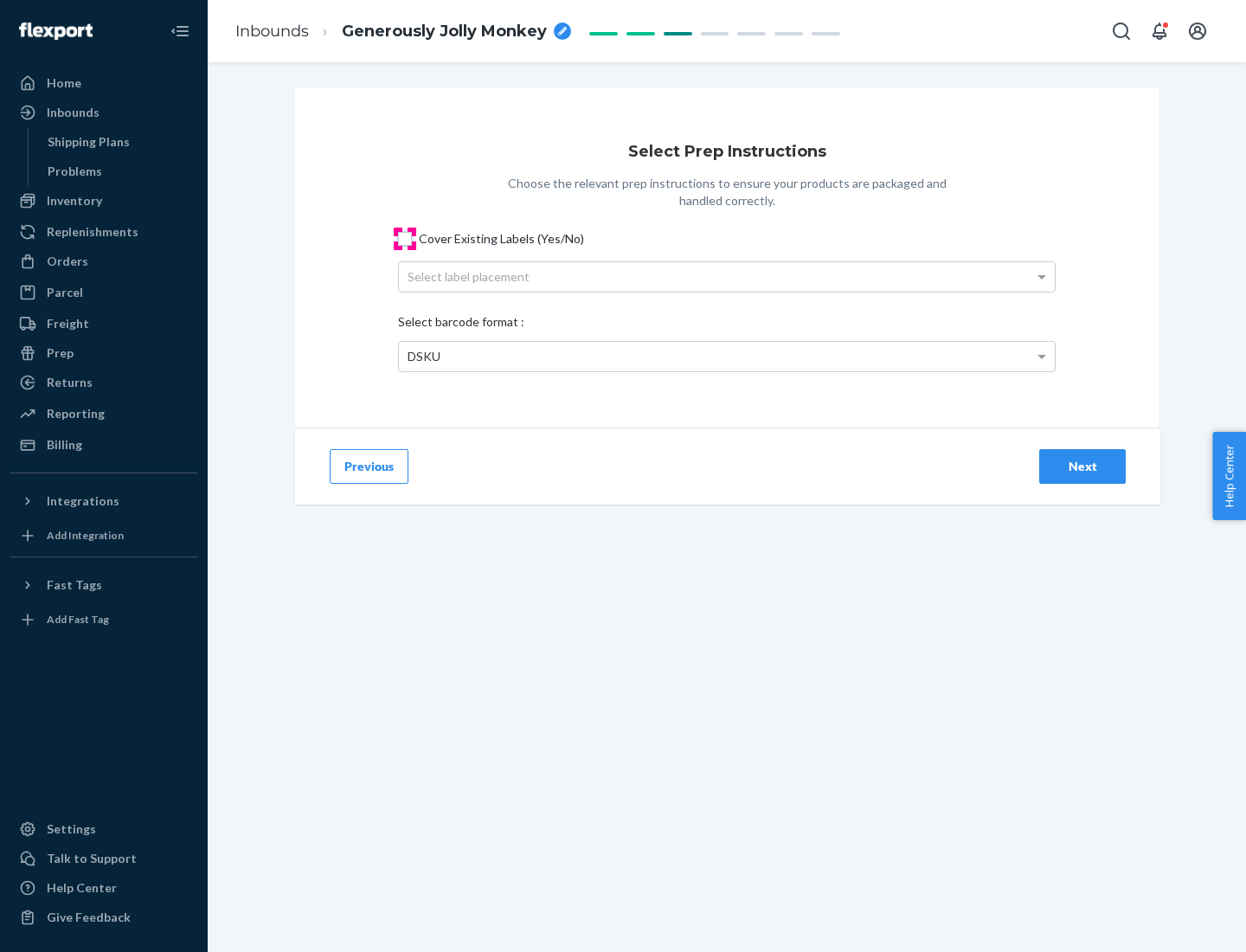
click at [405, 238] on input "Cover Existing Labels (Yes/No)" at bounding box center [404, 238] width 14 height 14
checkbox input "true"
click at [727, 276] on div "Select label placement" at bounding box center [726, 277] width 656 height 30
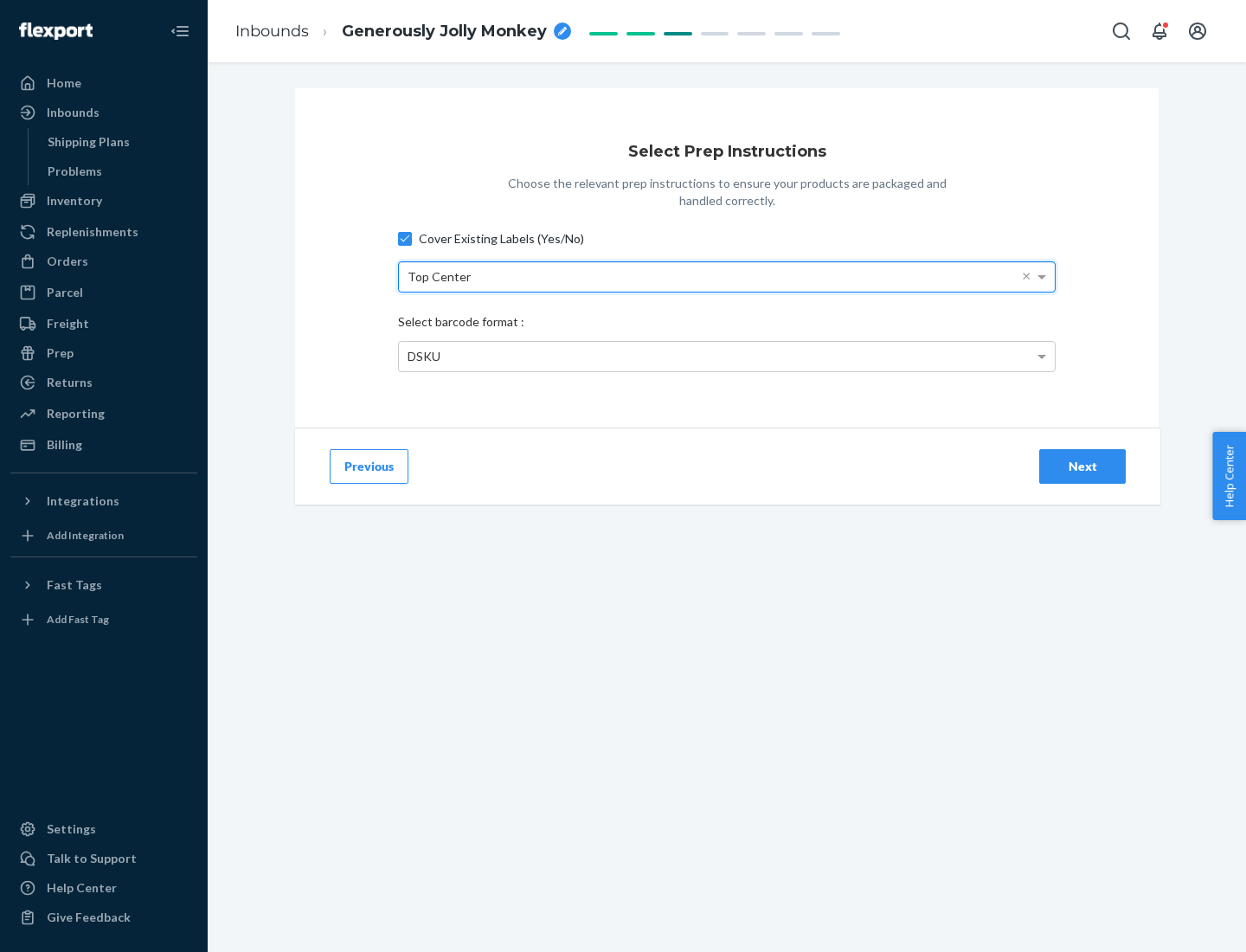
click at [727, 356] on div "DSKU" at bounding box center [726, 357] width 656 height 30
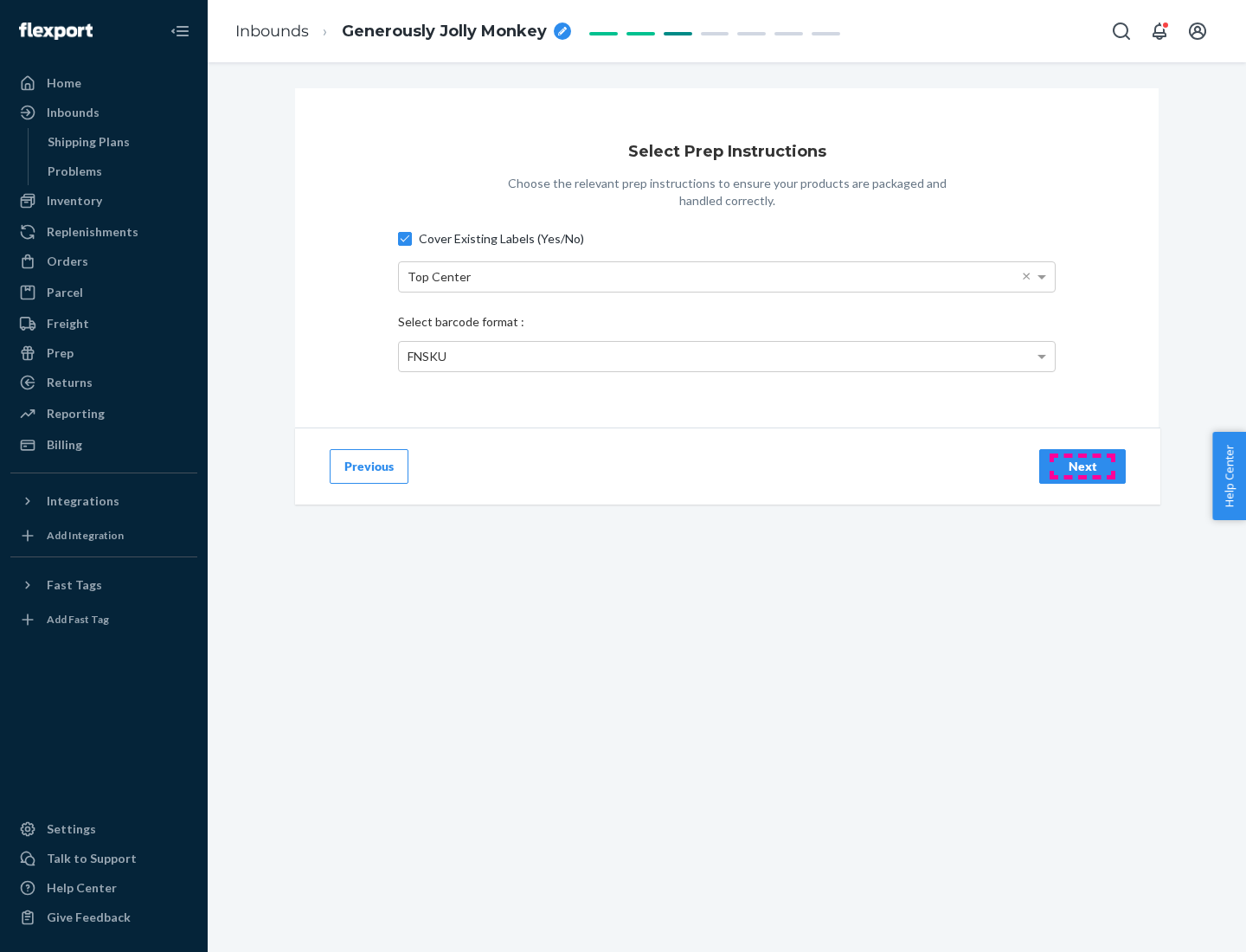
click at [1083, 466] on div "Next" at bounding box center [1082, 466] width 57 height 18
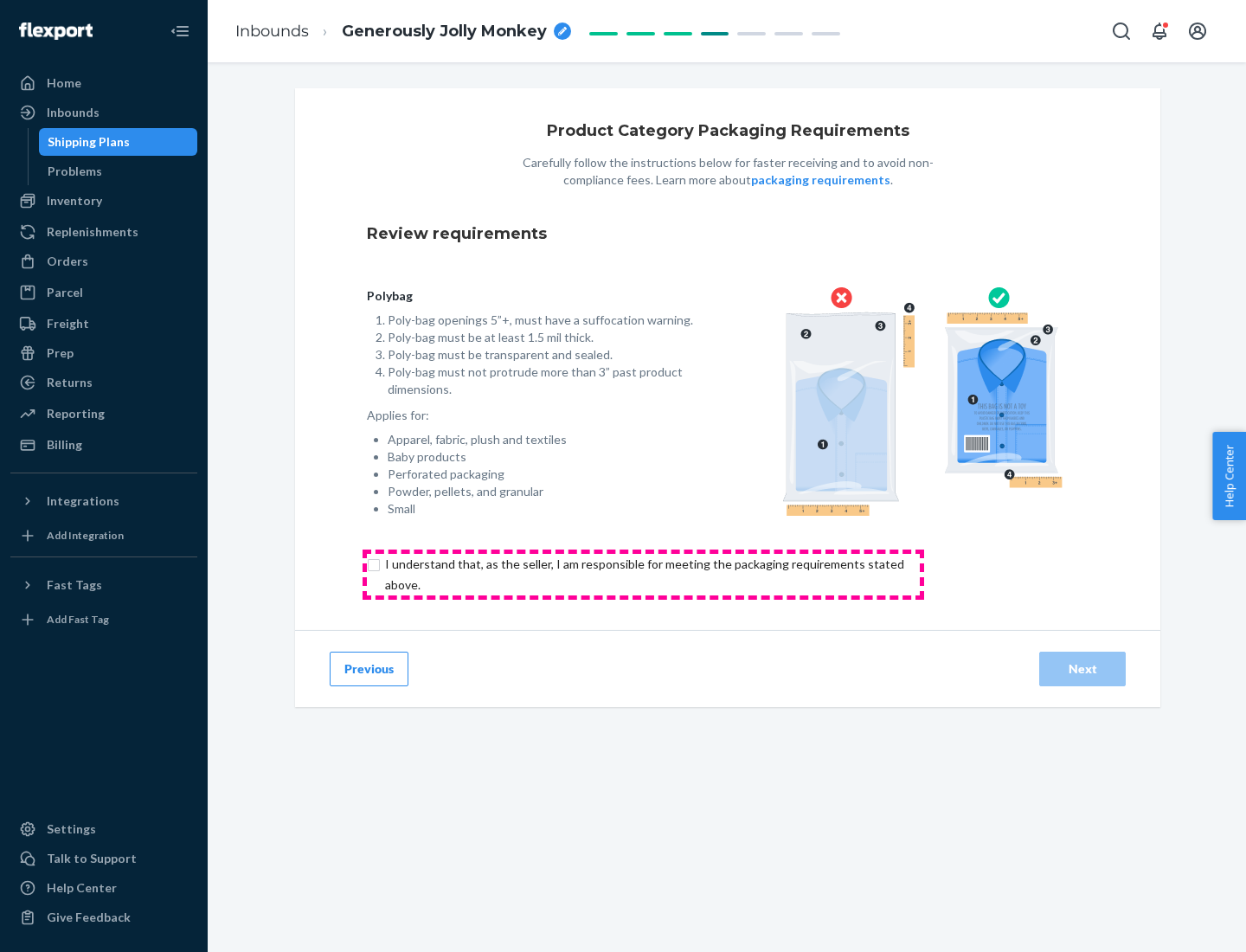
click at [643, 574] on input "checkbox" at bounding box center [654, 574] width 575 height 41
checkbox input "true"
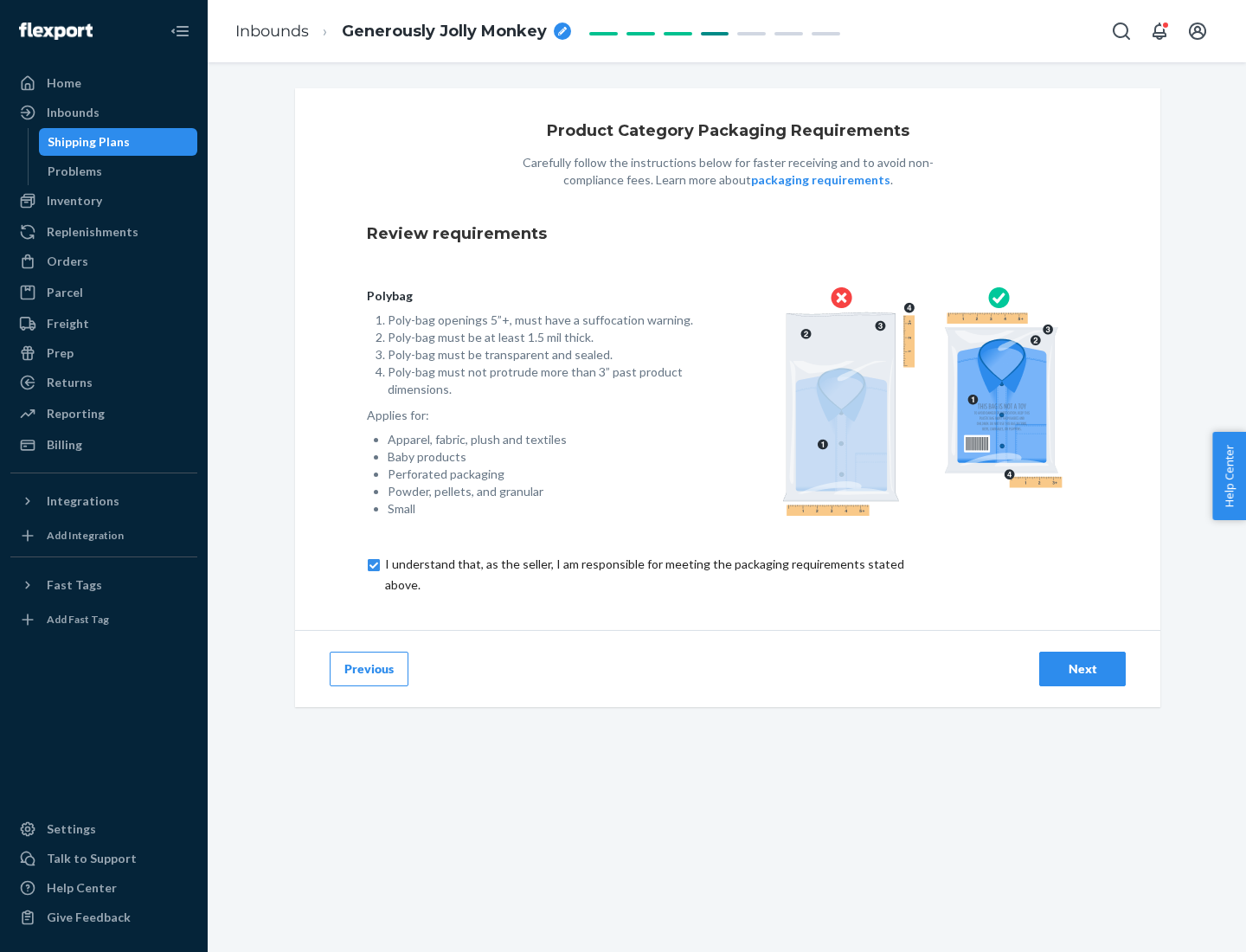
click at [1083, 668] on div "Next" at bounding box center [1082, 668] width 57 height 18
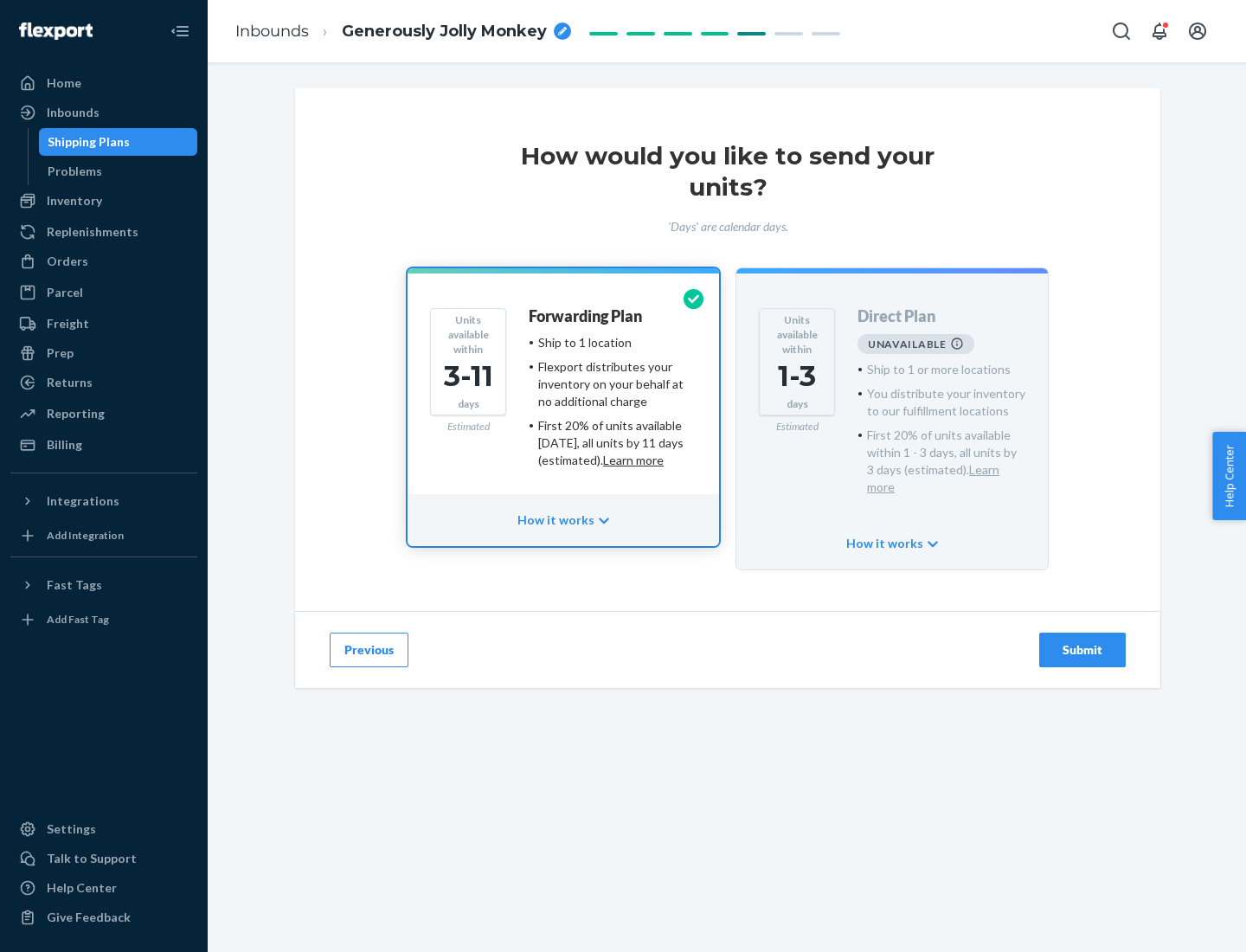
click at [587, 315] on h4 "Forwarding Plan" at bounding box center [584, 316] width 113 height 18
click at [1083, 641] on div "Submit" at bounding box center [1082, 650] width 57 height 18
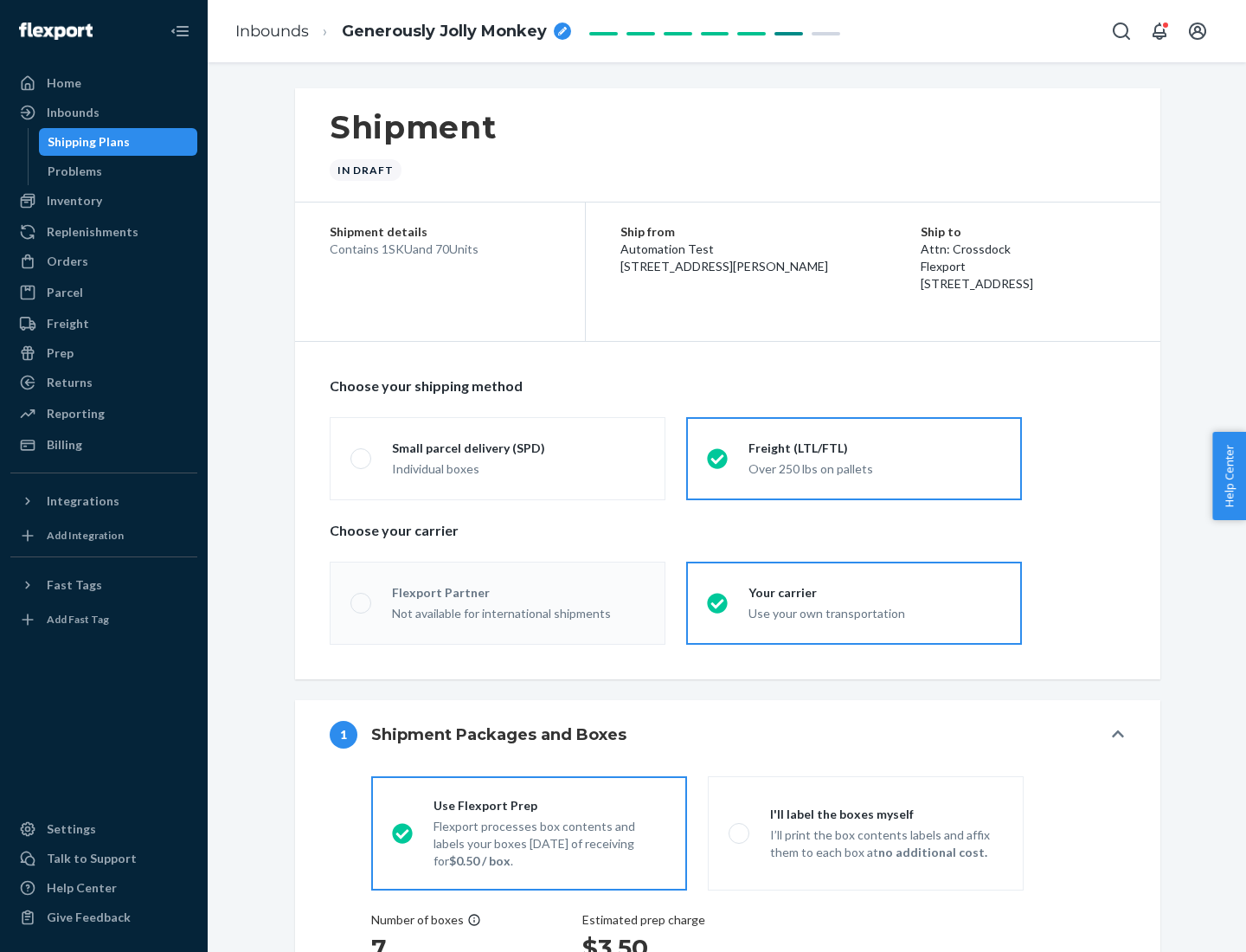
radio input "true"
radio input "false"
radio input "true"
radio input "false"
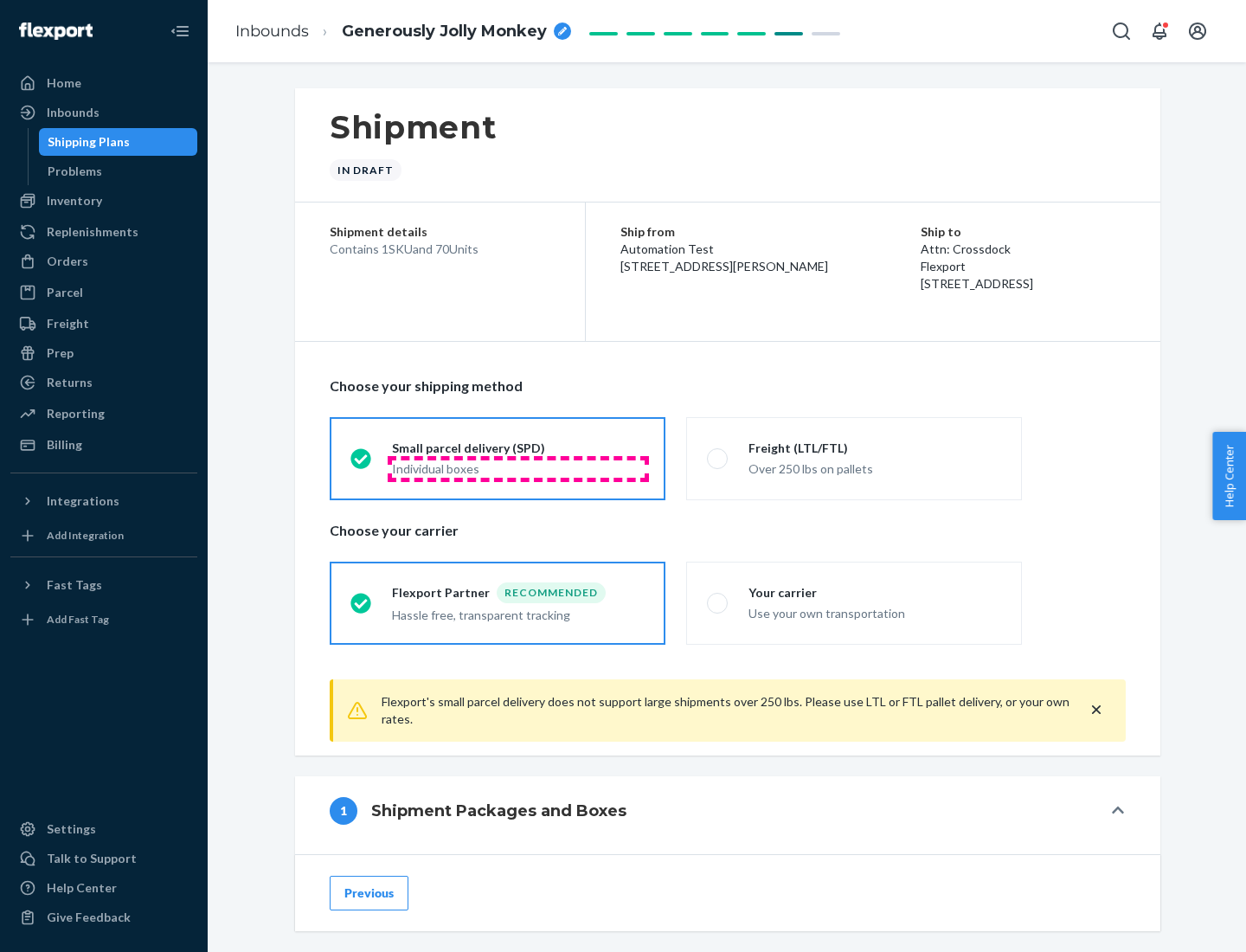
click at [518, 469] on div "Individual boxes" at bounding box center [518, 469] width 253 height 18
click at [362, 464] on input "Small parcel delivery (SPD) Individual boxes" at bounding box center [356, 458] width 11 height 11
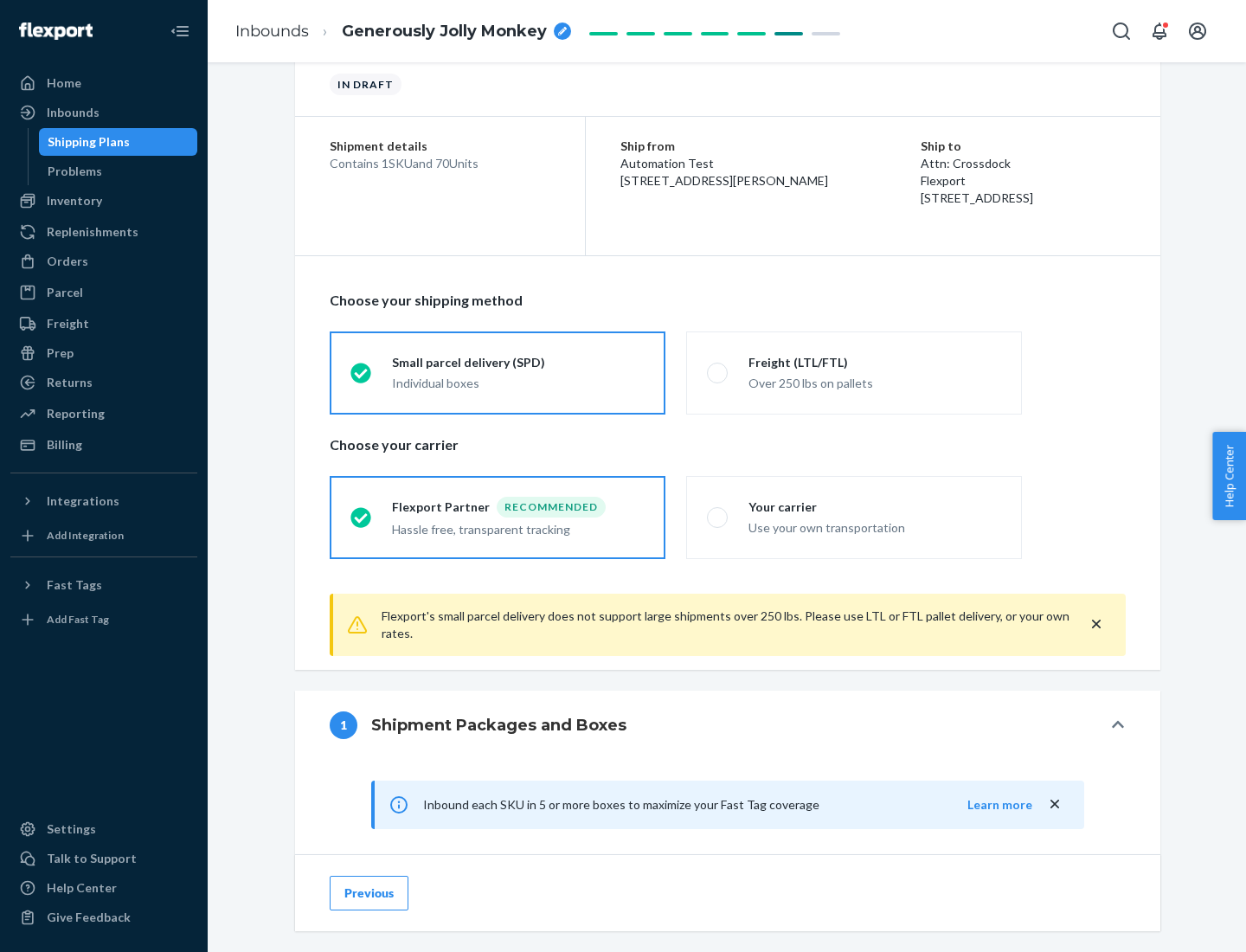
click at [518, 506] on div "Recommended" at bounding box center [551, 507] width 109 height 21
click at [362, 511] on input "Flexport Partner Recommended Hassle free, transparent tracking" at bounding box center [356, 517] width 11 height 11
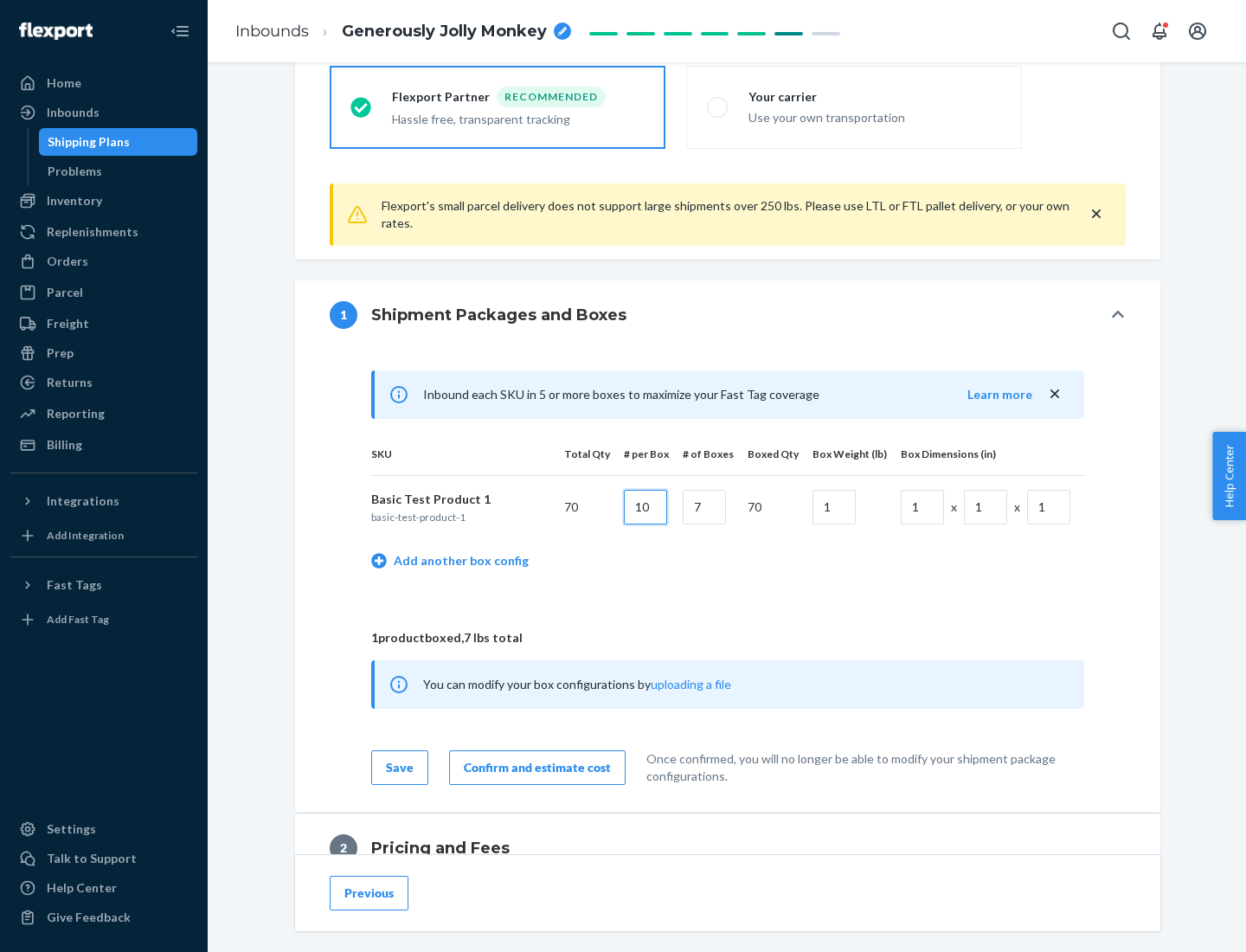
type input "10"
type input "7"
type input "1"
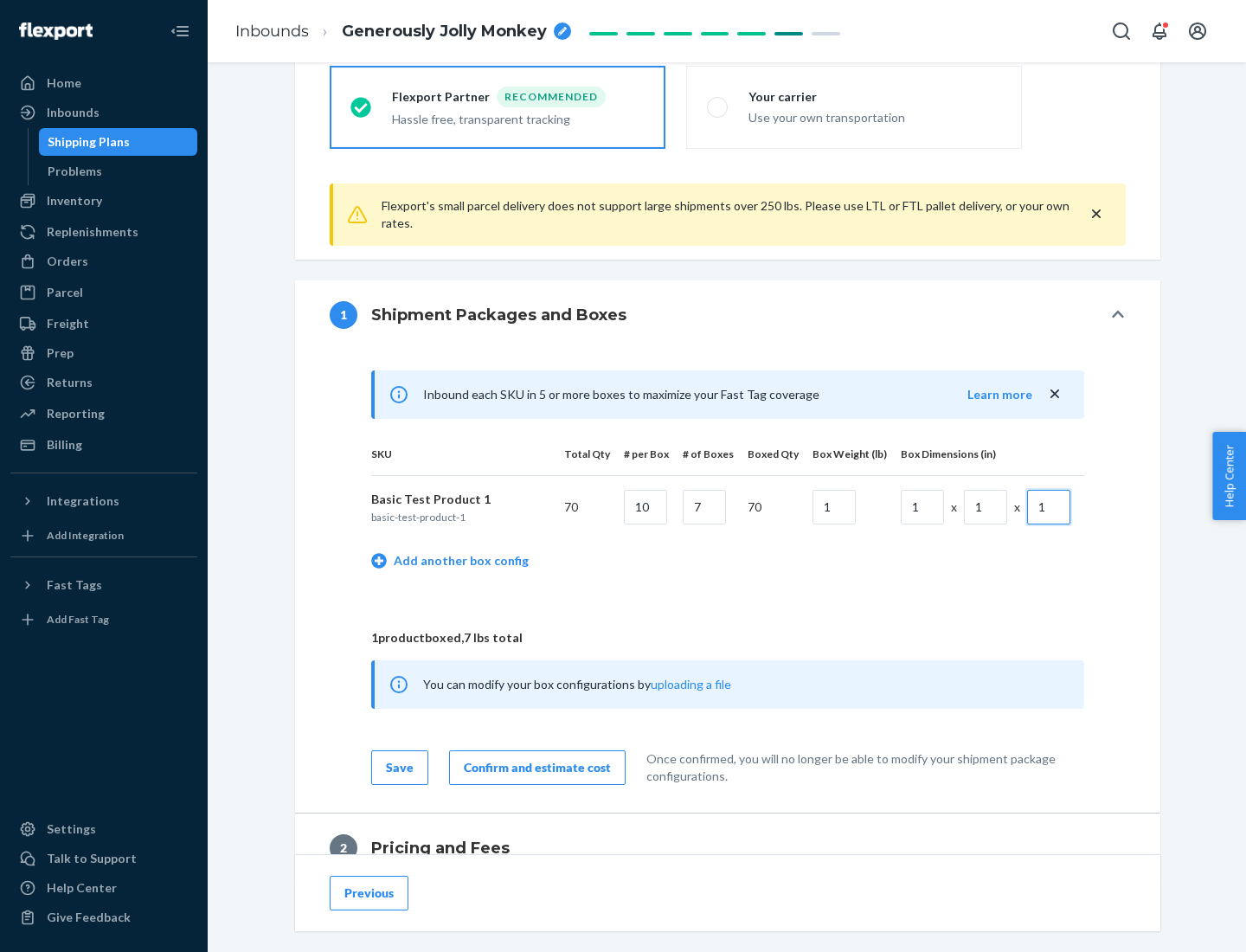
scroll to position [756, 0]
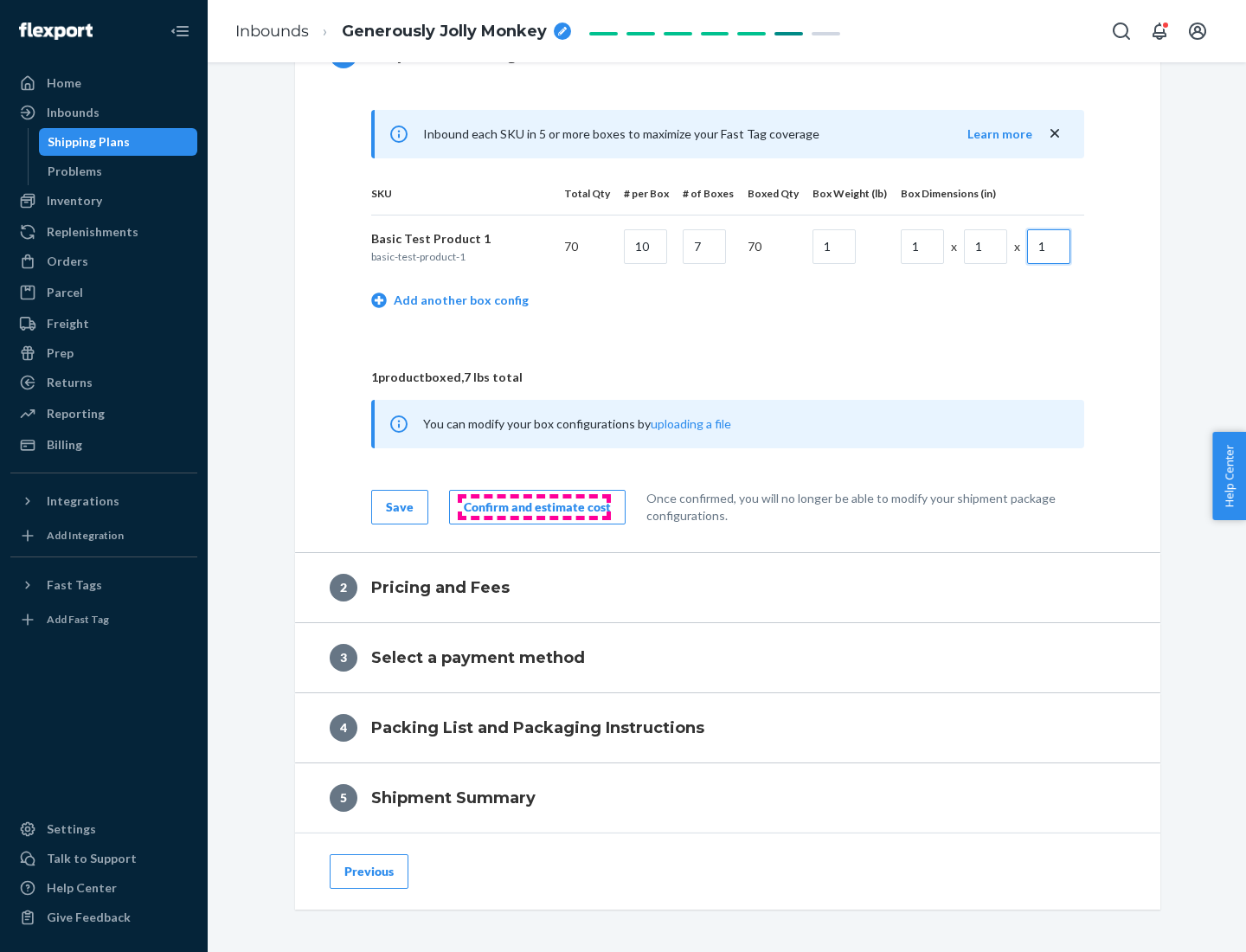
type input "1"
click at [534, 506] on div "Confirm and estimate cost" at bounding box center [538, 507] width 147 height 18
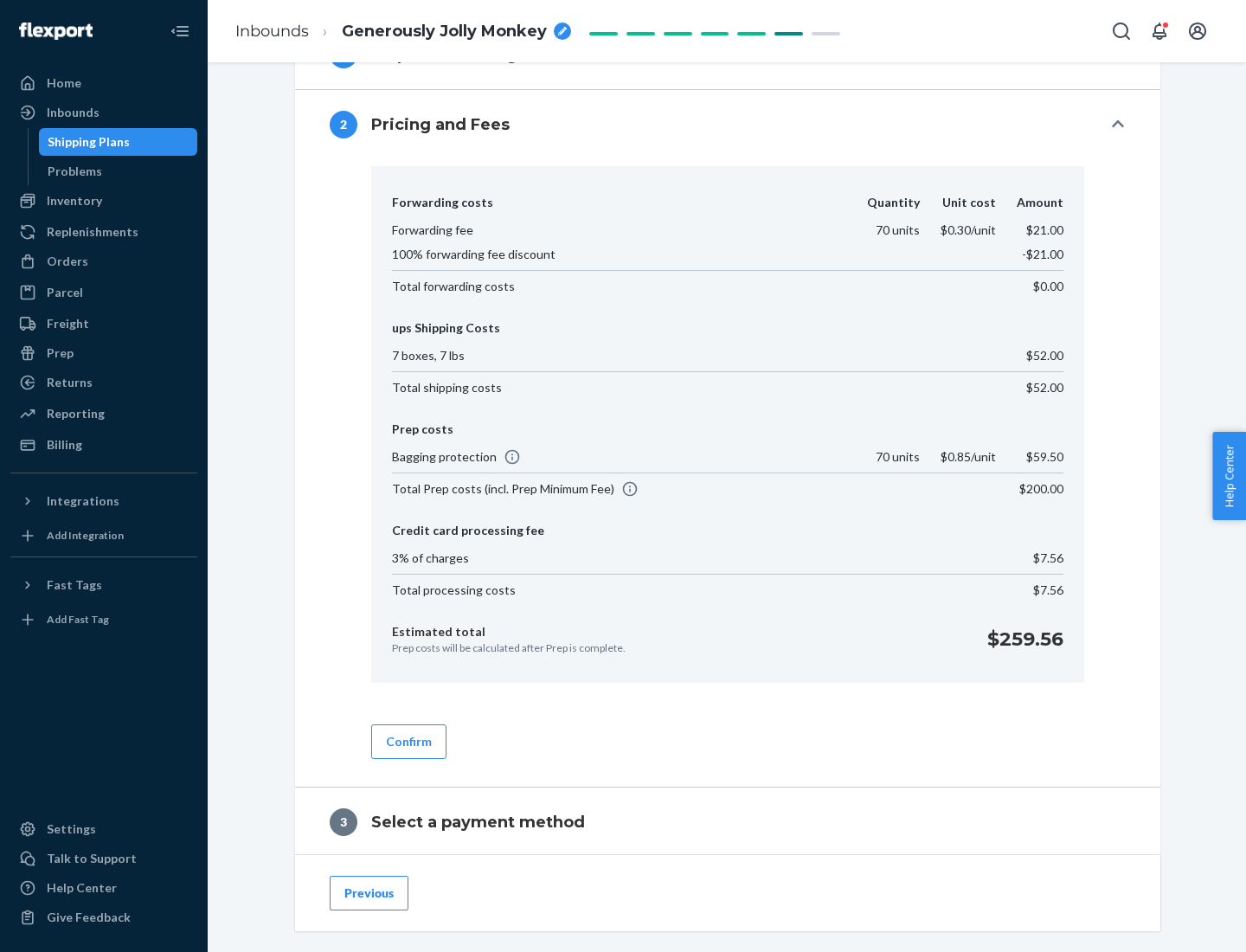
scroll to position [990, 0]
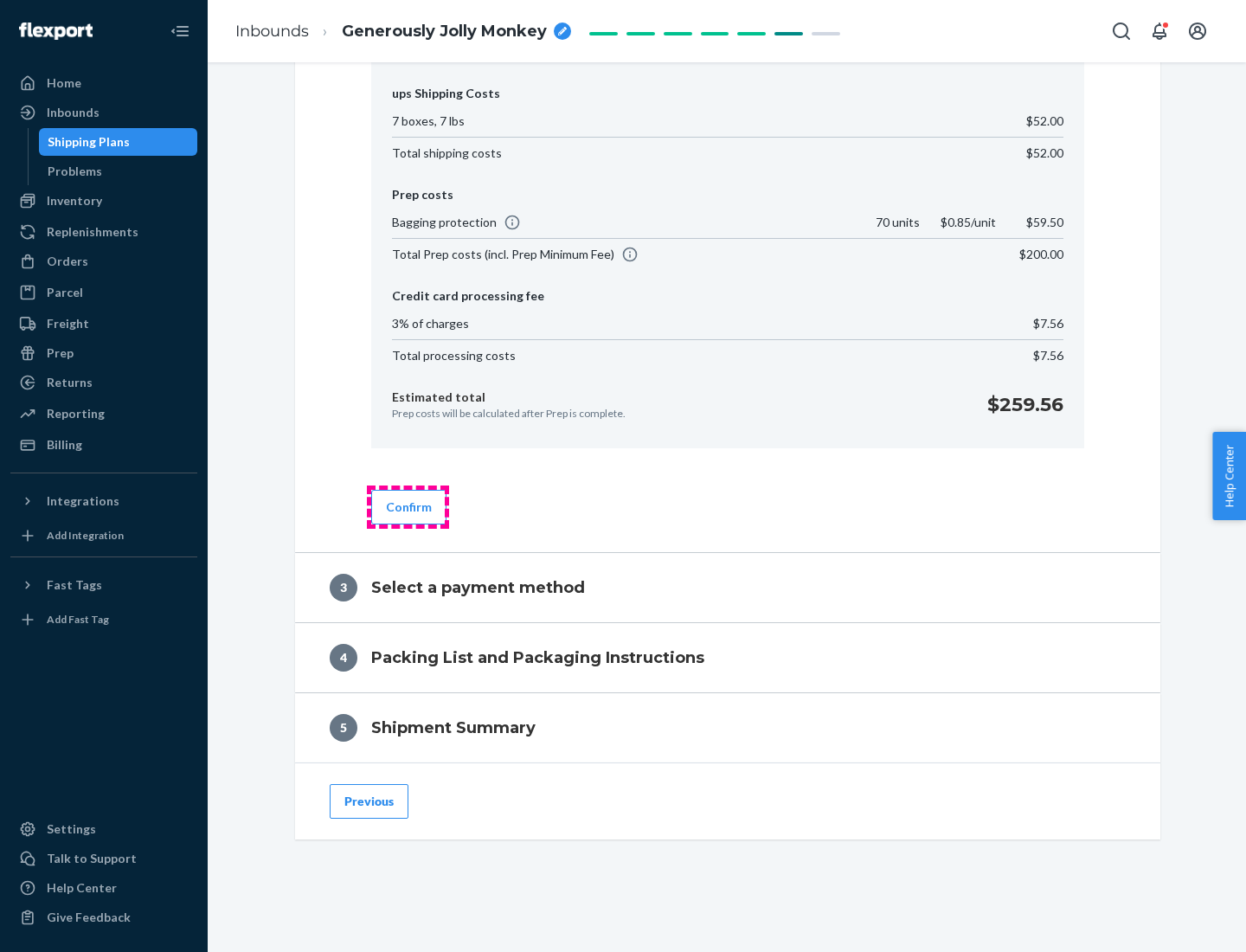
click at [408, 506] on button "Confirm" at bounding box center [409, 507] width 76 height 35
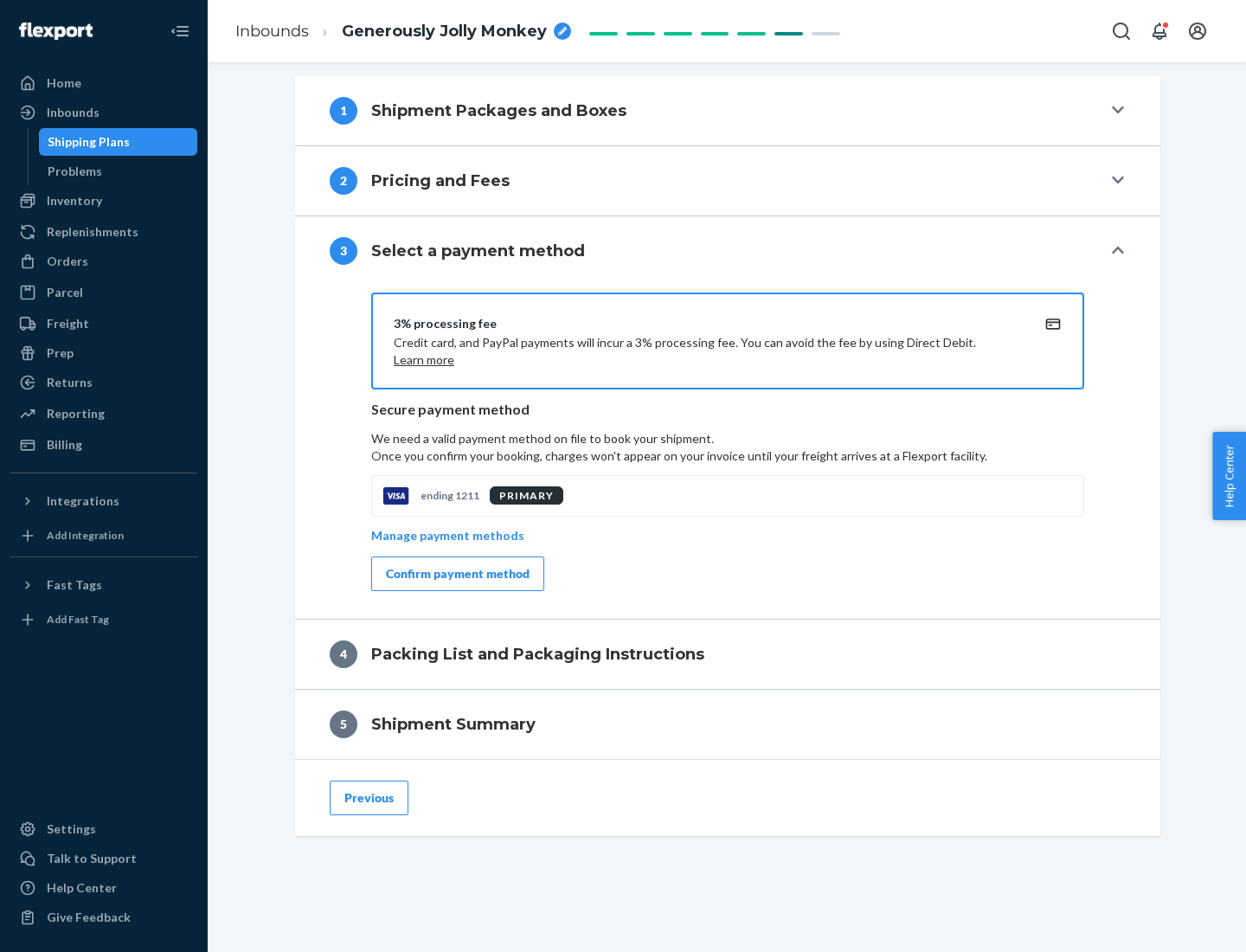
click at [456, 574] on div "Confirm payment method" at bounding box center [457, 573] width 144 height 18
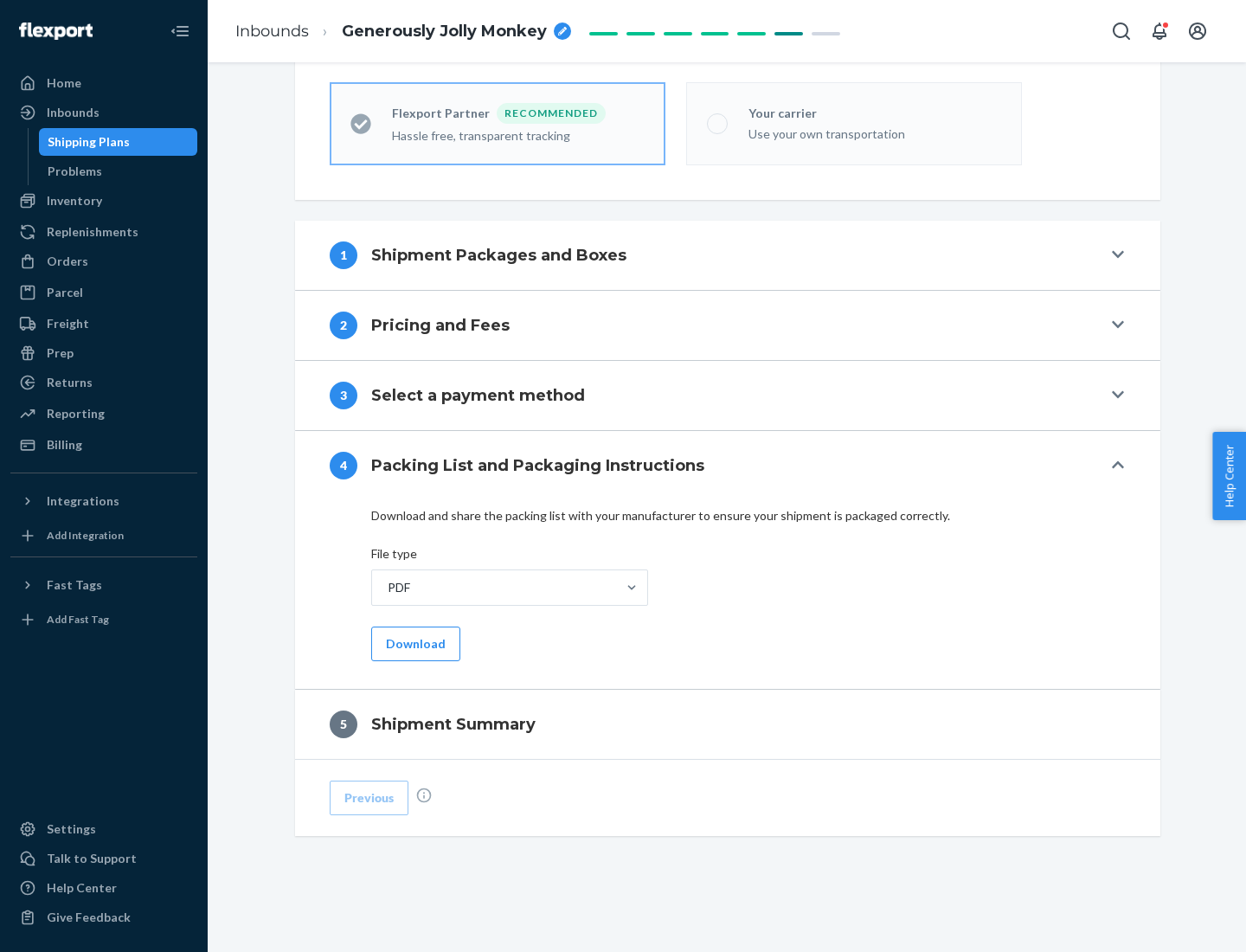
scroll to position [480, 0]
click at [413, 643] on button "Download" at bounding box center [415, 643] width 89 height 35
